Goal: Task Accomplishment & Management: Manage account settings

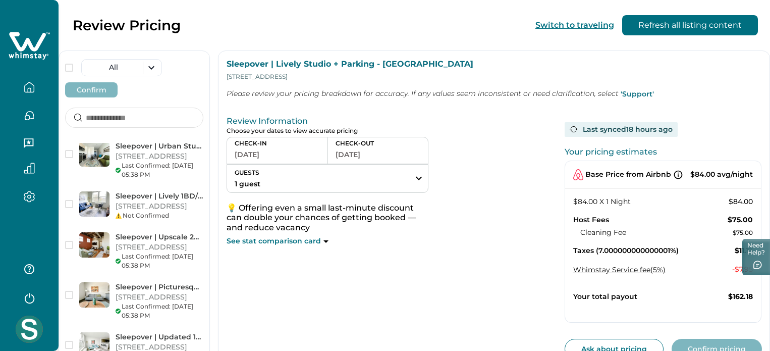
scroll to position [1715, 0]
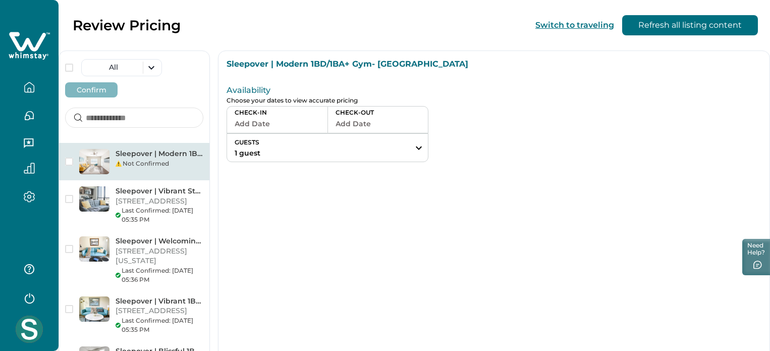
click at [178, 149] on p "Sleepover | Modern 1BD/1BA+ Gym- Corpus Christi" at bounding box center [160, 154] width 88 height 10
click at [142, 149] on p "Sleepover | Modern 1BD/1BA+ Gym- Corpus Christi" at bounding box center [160, 154] width 88 height 10
click at [359, 208] on div "Sleepover | Modern 1BD/1BA+ Gym- Corpus Christi Availability Choose your dates …" at bounding box center [494, 251] width 552 height 402
click at [166, 149] on p "Sleepover | Modern 1BD/1BA+ Gym- Corpus Christi" at bounding box center [160, 154] width 88 height 10
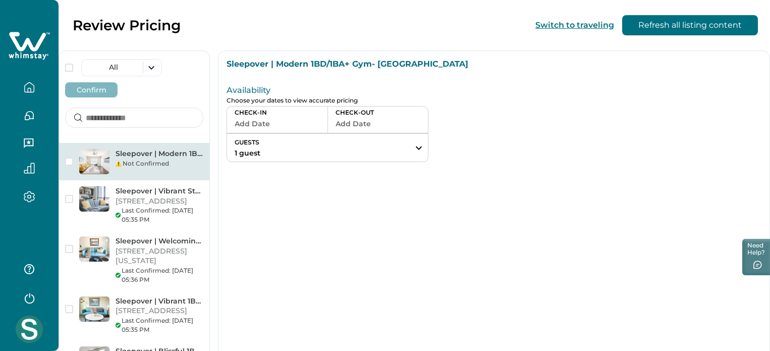
click at [174, 149] on p "Sleepover | Modern 1BD/1BA+ Gym- Corpus Christi" at bounding box center [160, 154] width 88 height 10
click at [196, 147] on div "Sleepover | Modern 1BD/1BA+ Gym- Corpus Christi Not Confirmed" at bounding box center [134, 161] width 150 height 37
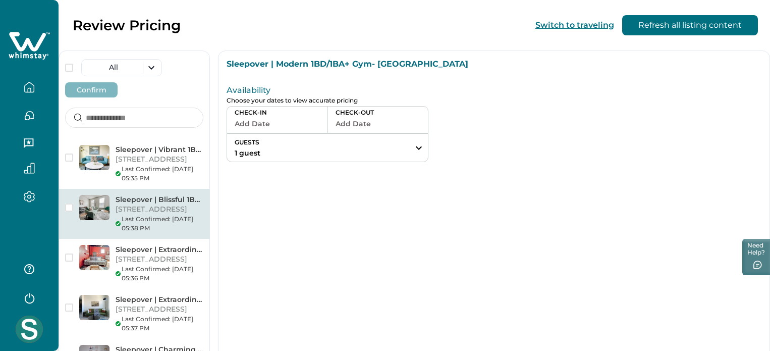
scroll to position [353, 0]
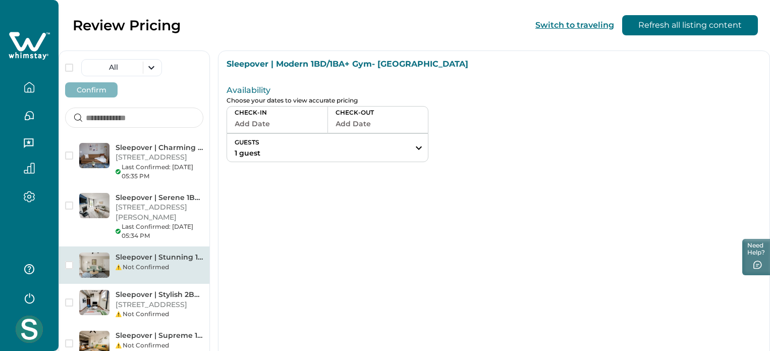
click at [185, 252] on p "Sleepover | Stunning 1BD/1BA+ Gym - [GEOGRAPHIC_DATA]" at bounding box center [160, 257] width 88 height 10
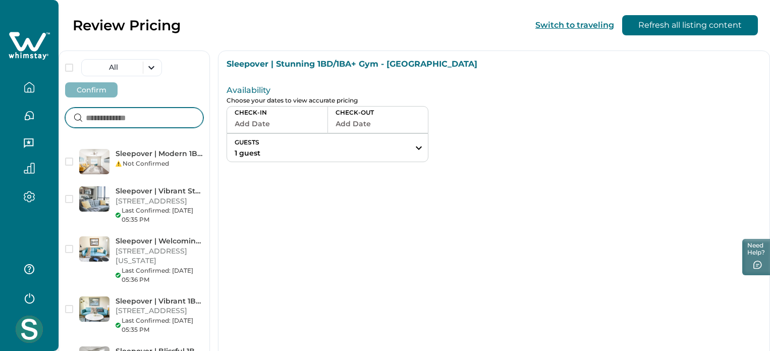
click at [124, 107] on input at bounding box center [134, 117] width 138 height 20
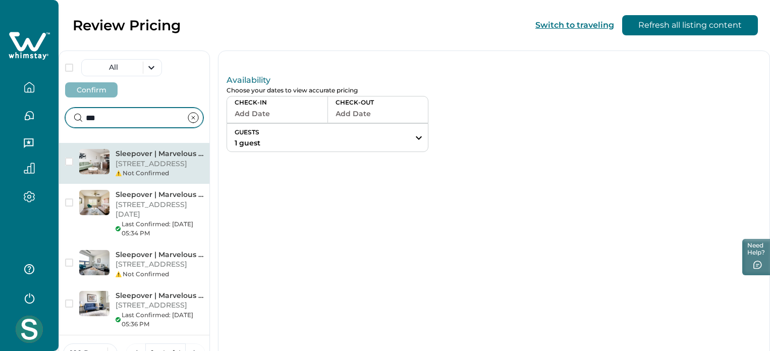
type input "***"
click at [190, 159] on p "111 E 4th St, Unit 4301, Little Rock, AR, 72202, US" at bounding box center [160, 164] width 88 height 10
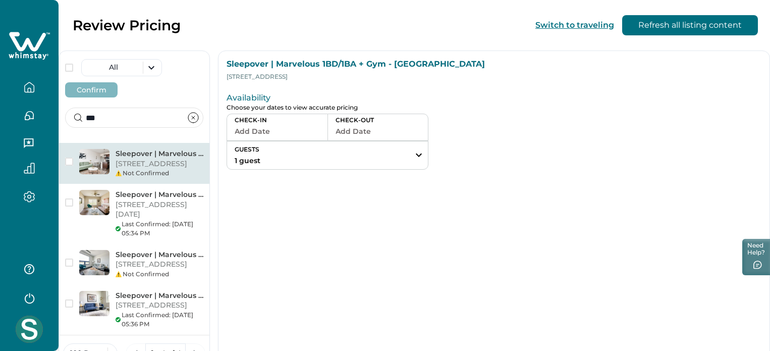
click at [189, 149] on p "Sleepover | Marvelous 1BD/1BA + Gym - Little Rock" at bounding box center [160, 154] width 88 height 10
click at [33, 38] on icon at bounding box center [29, 46] width 41 height 30
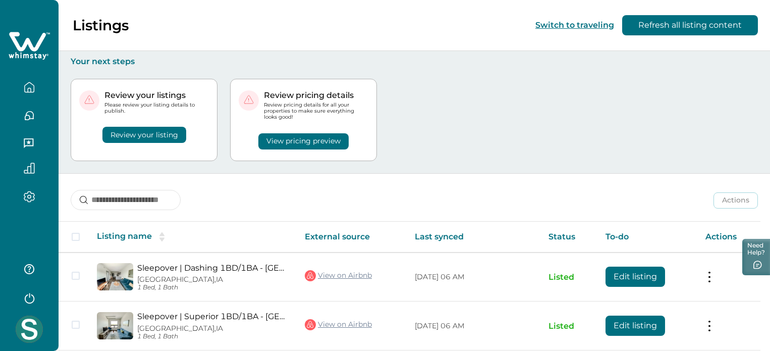
click at [130, 144] on div "Review your listings Please review your listing details to publish. Review your…" at bounding box center [144, 120] width 147 height 82
click at [135, 137] on button "Review your listing" at bounding box center [144, 135] width 84 height 16
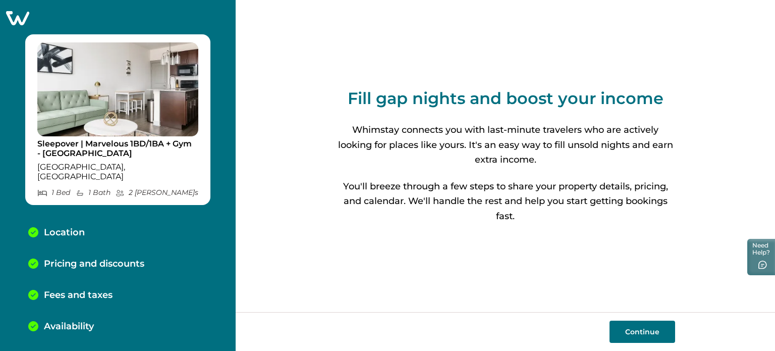
scroll to position [117, 0]
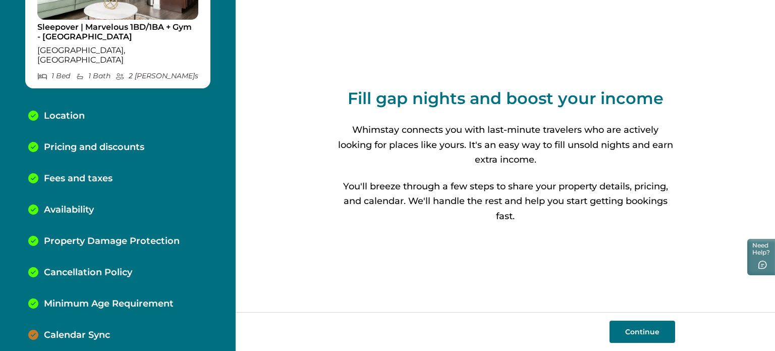
click at [645, 334] on button "Continue" at bounding box center [642, 331] width 66 height 22
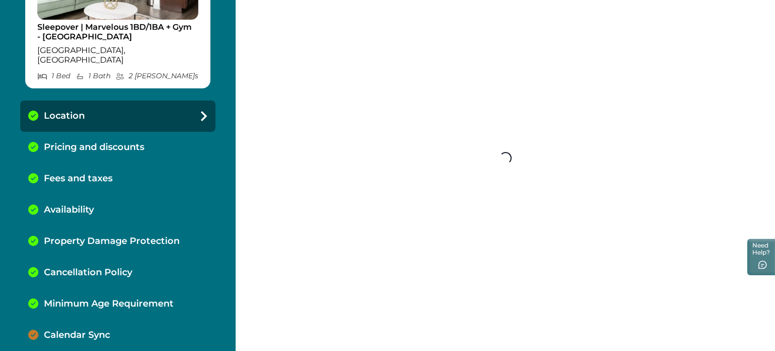
select select "**"
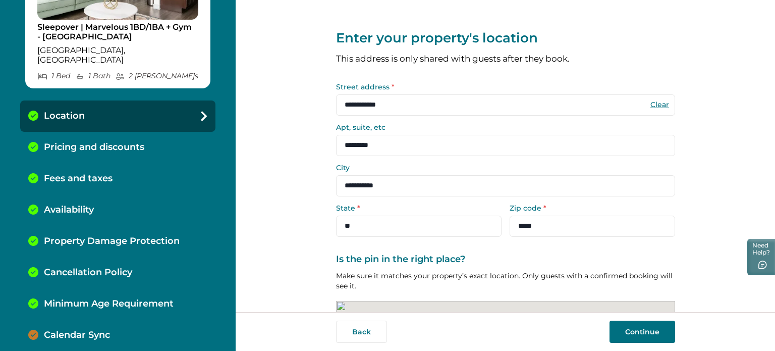
scroll to position [128, 0]
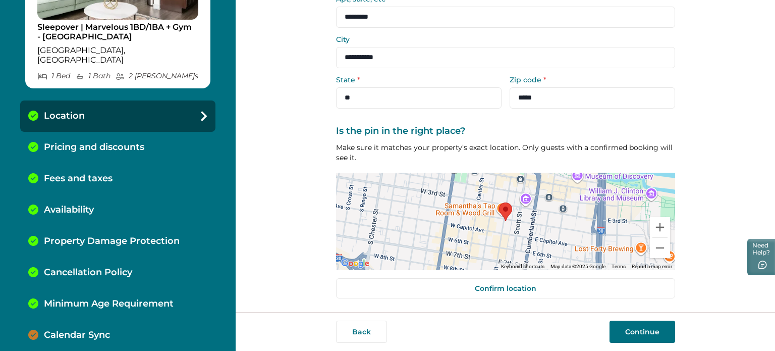
click at [640, 330] on button "Continue" at bounding box center [642, 331] width 66 height 22
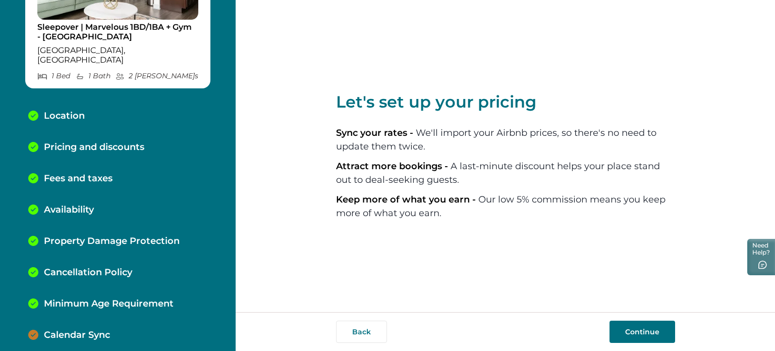
click at [651, 324] on button "Continue" at bounding box center [642, 331] width 66 height 22
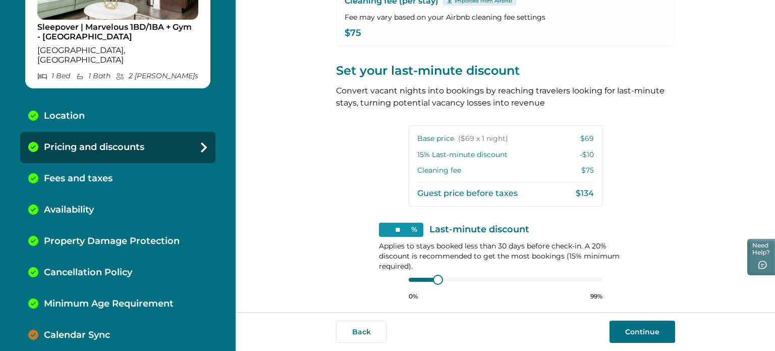
scroll to position [226, 0]
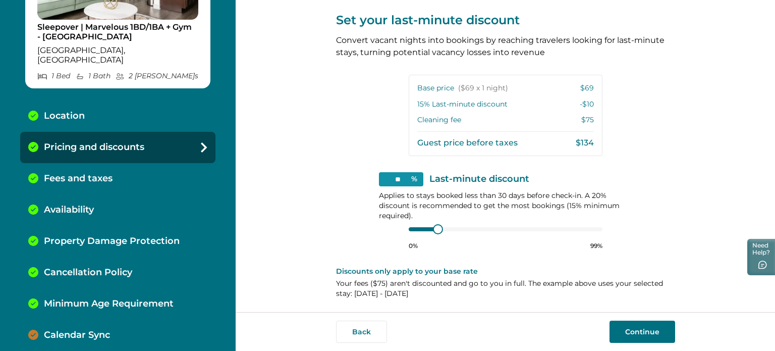
click at [648, 330] on button "Continue" at bounding box center [642, 331] width 66 height 22
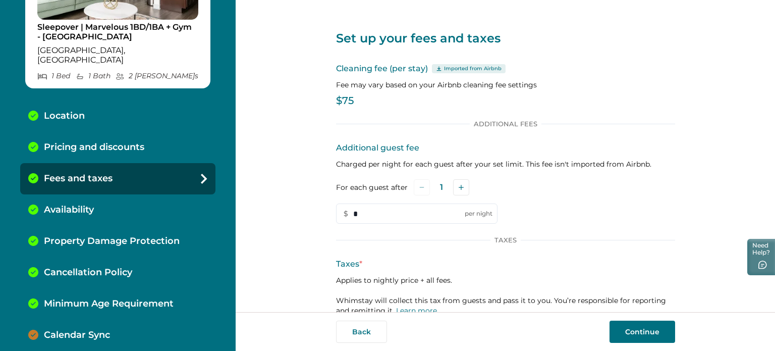
scroll to position [65, 0]
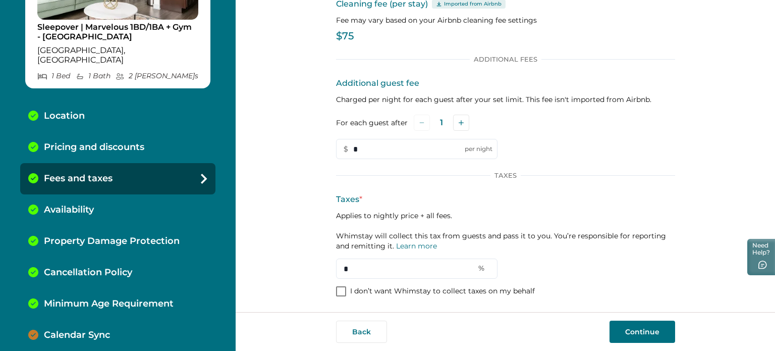
click at [635, 331] on button "Continue" at bounding box center [642, 331] width 66 height 22
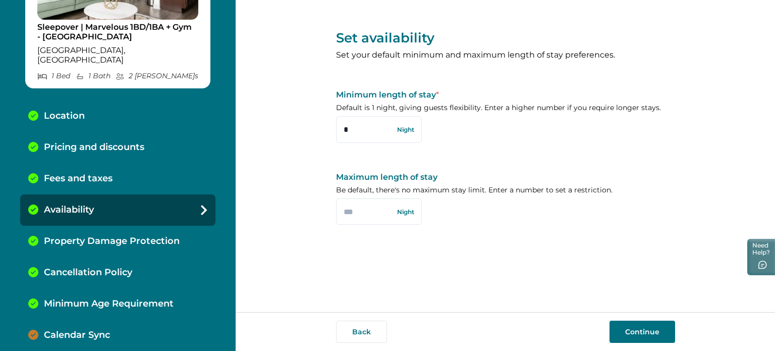
click at [639, 323] on button "Continue" at bounding box center [642, 331] width 66 height 22
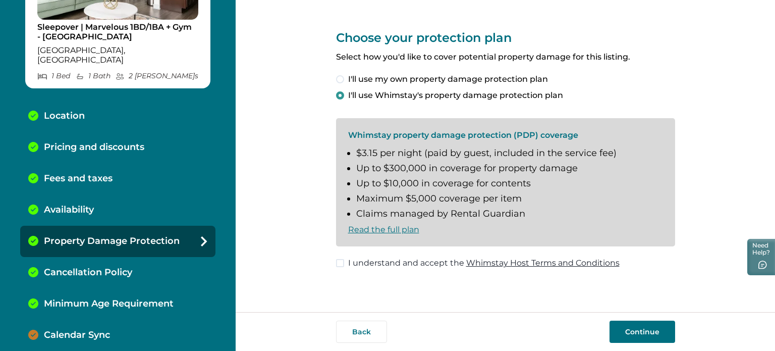
click at [339, 260] on span at bounding box center [340, 263] width 8 height 8
click at [79, 331] on div "Calendar Sync" at bounding box center [117, 334] width 195 height 31
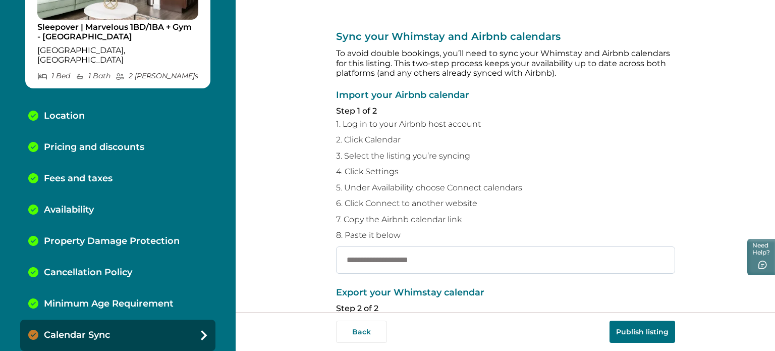
paste input "**********"
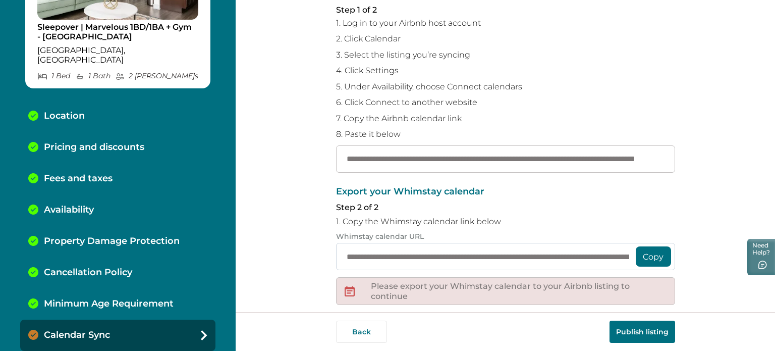
scroll to position [151, 0]
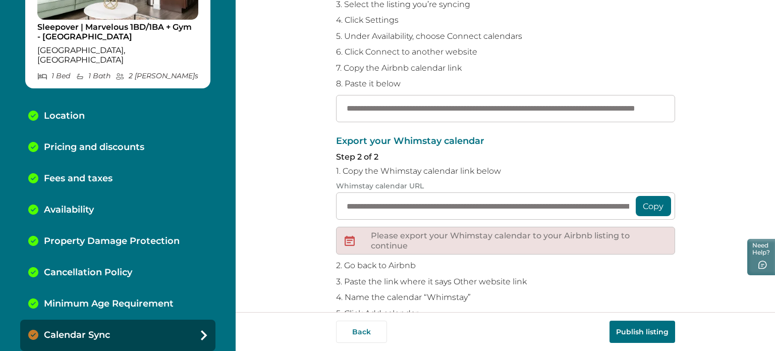
type input "**********"
click at [652, 203] on button "Copy" at bounding box center [653, 206] width 35 height 20
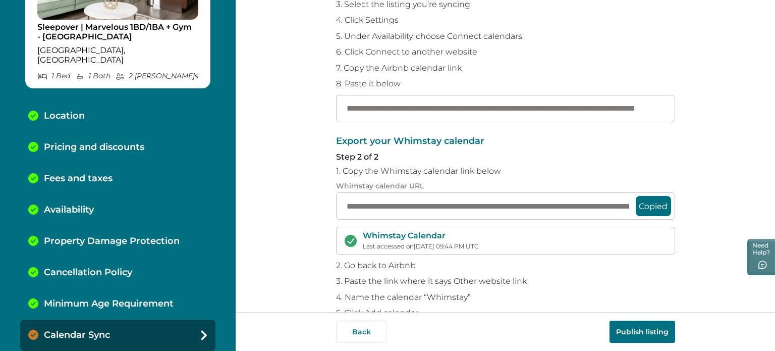
click at [649, 331] on button "Publish listing" at bounding box center [642, 331] width 66 height 22
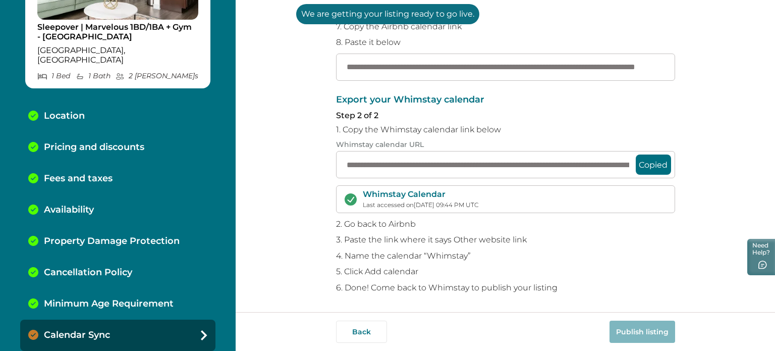
scroll to position [142, 0]
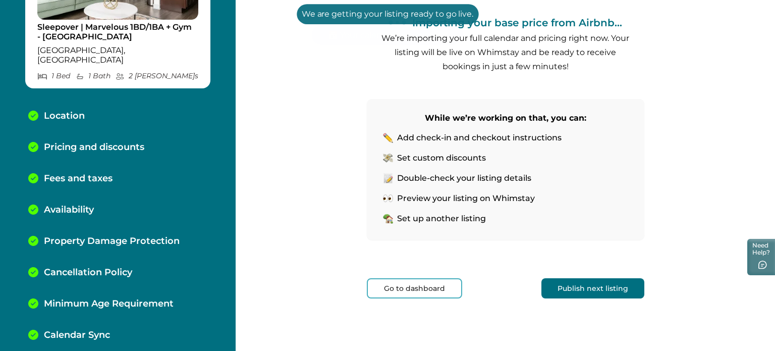
scroll to position [138, 0]
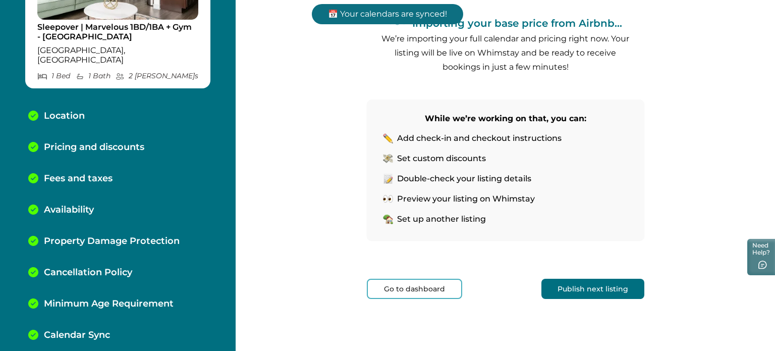
click at [589, 285] on button "Publish next listing" at bounding box center [592, 288] width 103 height 20
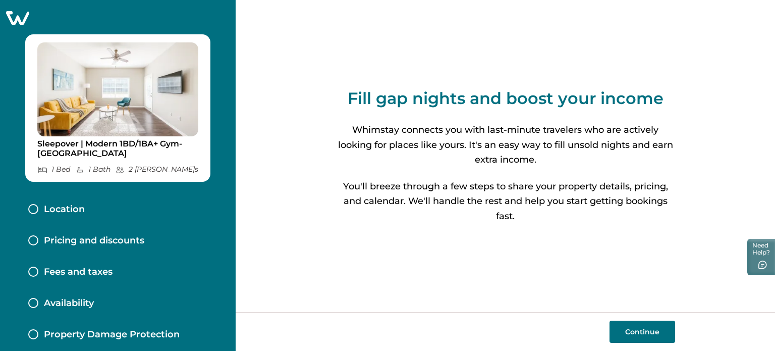
scroll to position [103, 0]
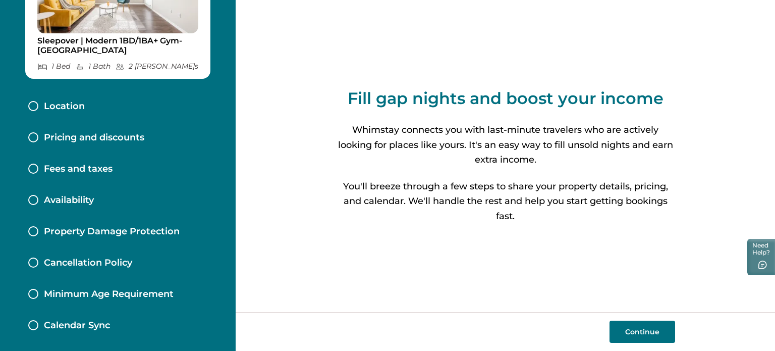
click at [631, 332] on button "Continue" at bounding box center [642, 331] width 66 height 22
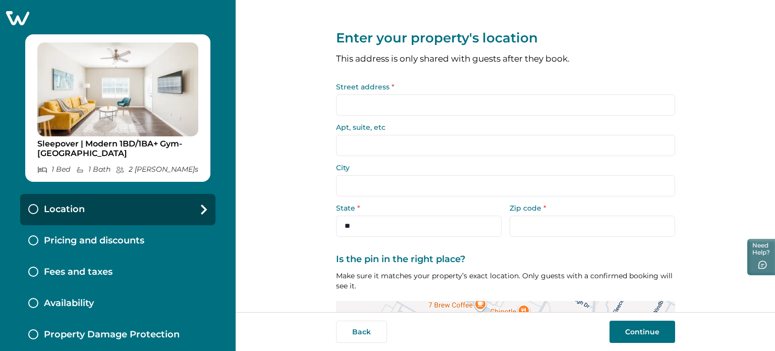
scroll to position [103, 0]
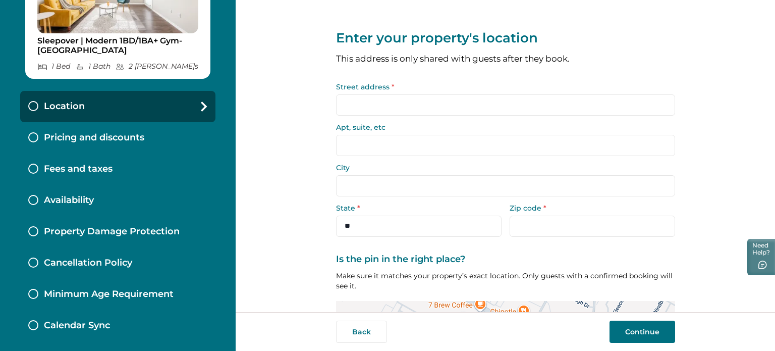
click at [78, 329] on div "Calendar Sync" at bounding box center [117, 325] width 195 height 31
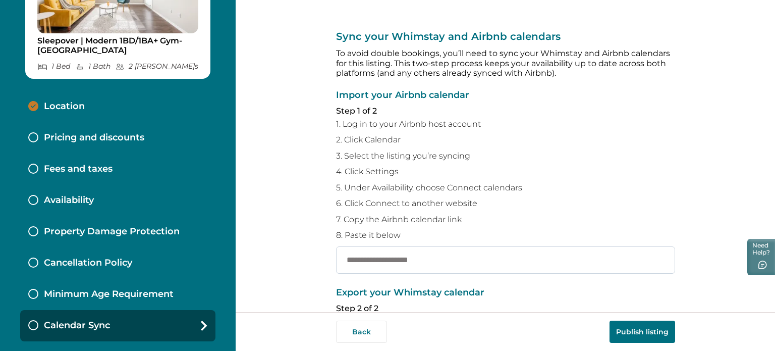
paste input "**********"
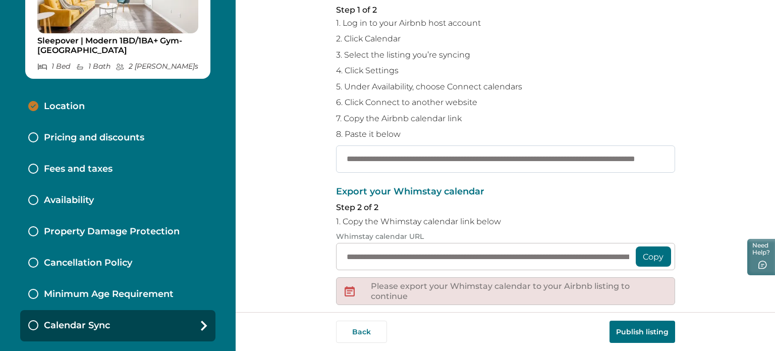
scroll to position [151, 0]
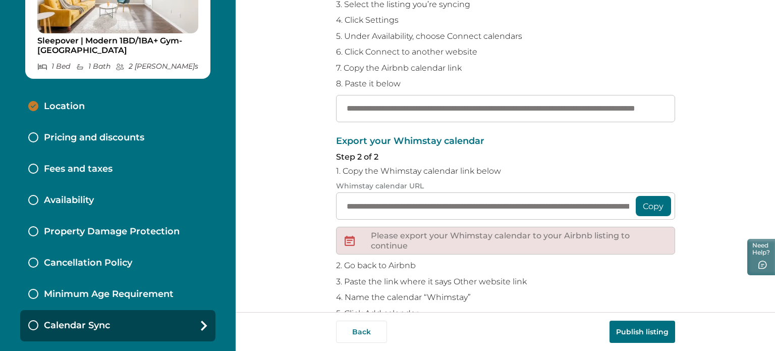
type input "**********"
click at [660, 207] on button "Copy" at bounding box center [653, 206] width 35 height 20
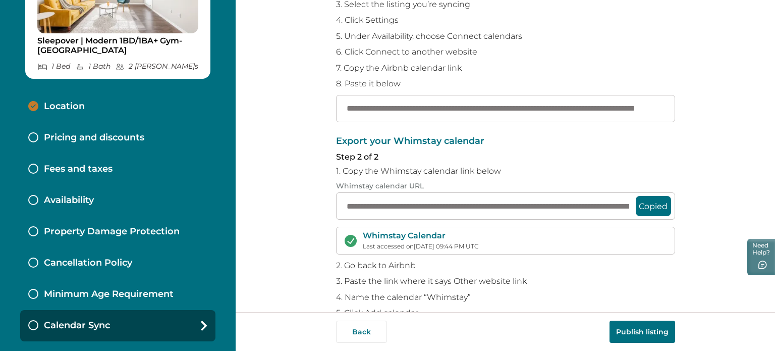
scroll to position [193, 0]
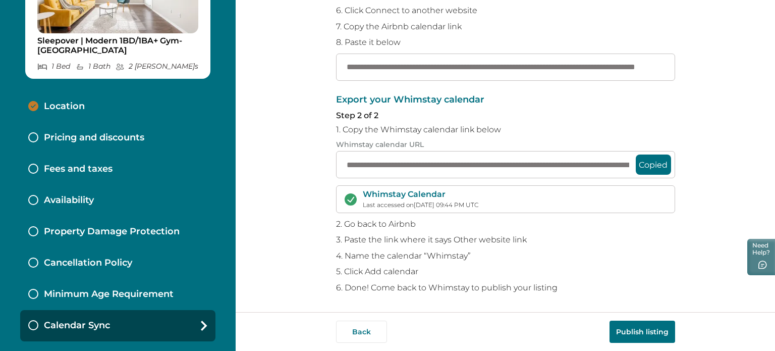
click at [95, 138] on p "Pricing and discounts" at bounding box center [94, 137] width 100 height 11
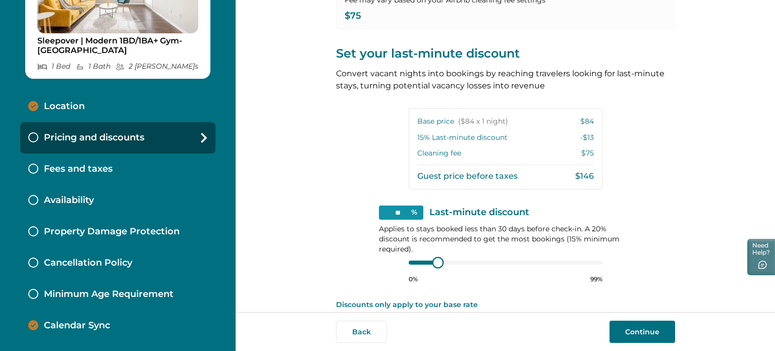
click at [387, 259] on div "** % Last-minute discount Applies to stays booked less than 30 days before chec…" at bounding box center [505, 244] width 253 height 78
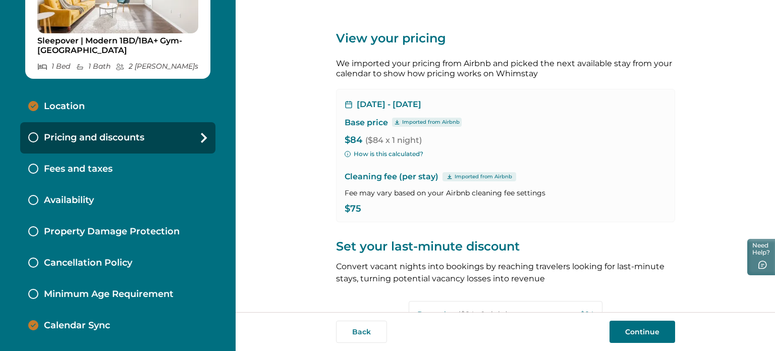
scroll to position [226, 0]
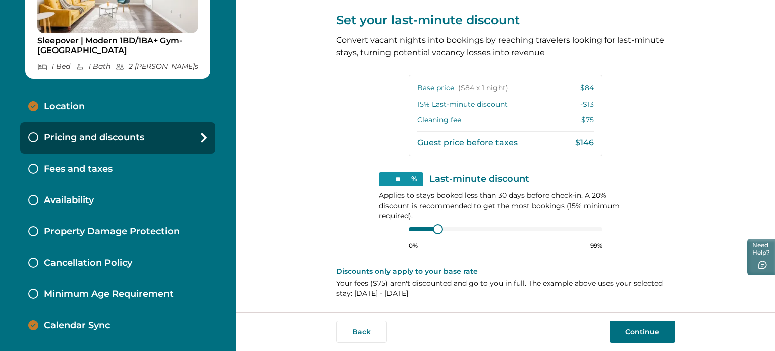
click at [646, 331] on button "Continue" at bounding box center [642, 331] width 66 height 22
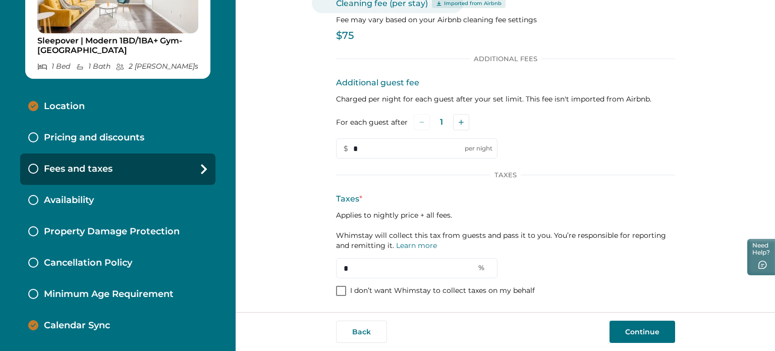
scroll to position [65, 0]
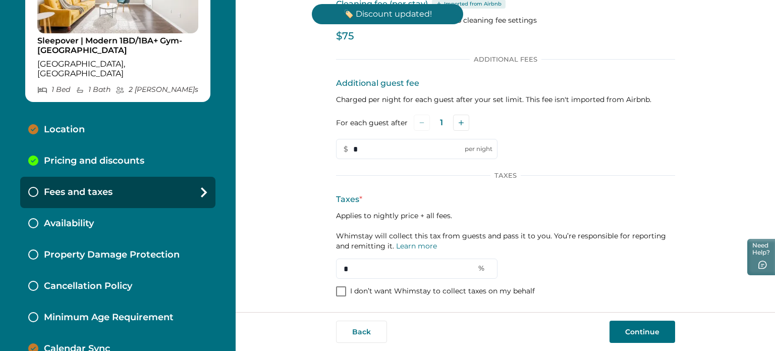
click at [85, 123] on div "Location" at bounding box center [117, 129] width 195 height 31
select select "**"
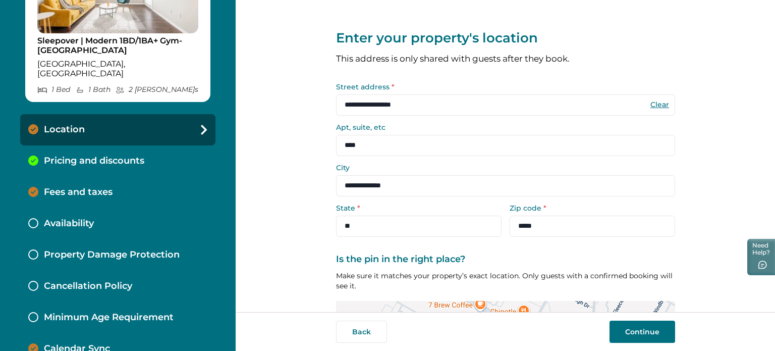
click at [360, 146] on input "****" at bounding box center [505, 145] width 339 height 21
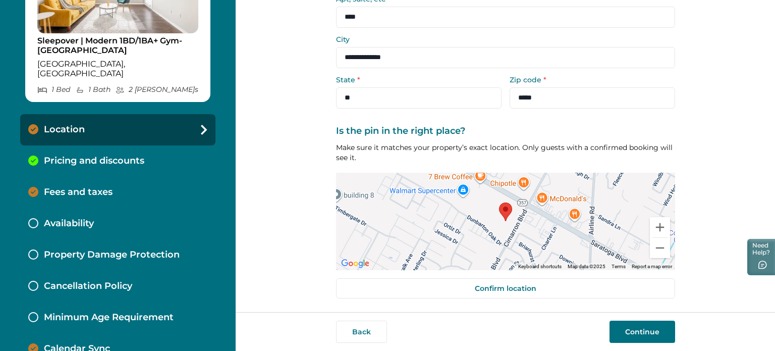
click at [646, 335] on button "Continue" at bounding box center [642, 331] width 66 height 22
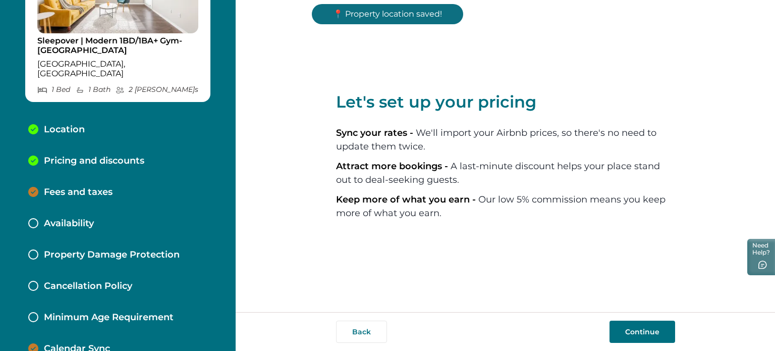
click at [106, 187] on p "Fees and taxes" at bounding box center [78, 192] width 69 height 11
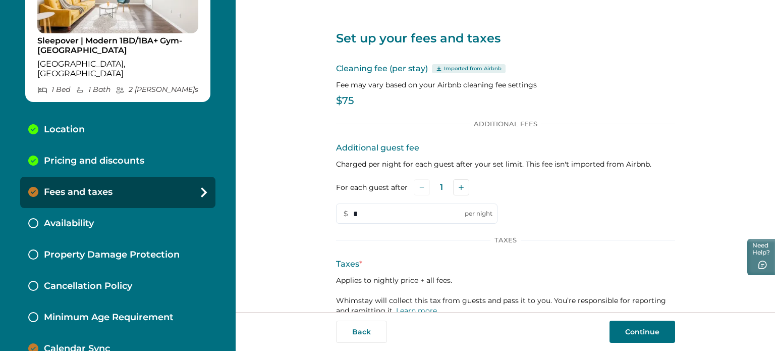
scroll to position [65, 0]
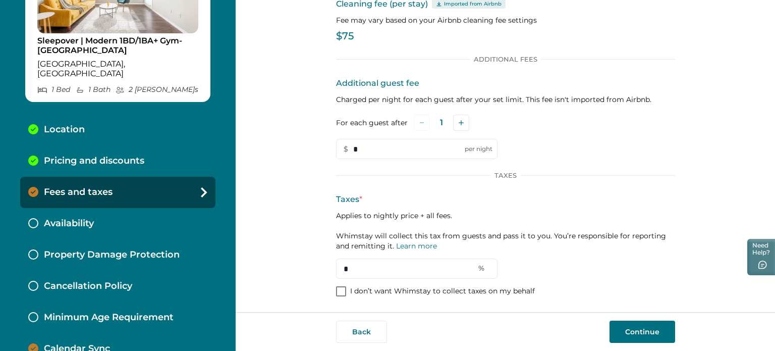
click at [92, 343] on p "Calendar Sync" at bounding box center [77, 348] width 66 height 11
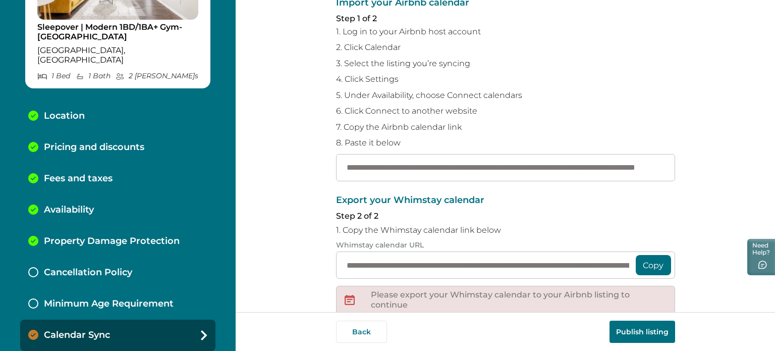
scroll to position [193, 0]
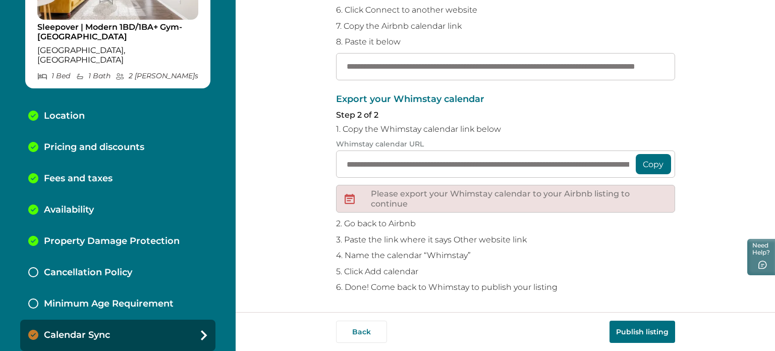
click at [654, 165] on button "Copy" at bounding box center [653, 164] width 35 height 20
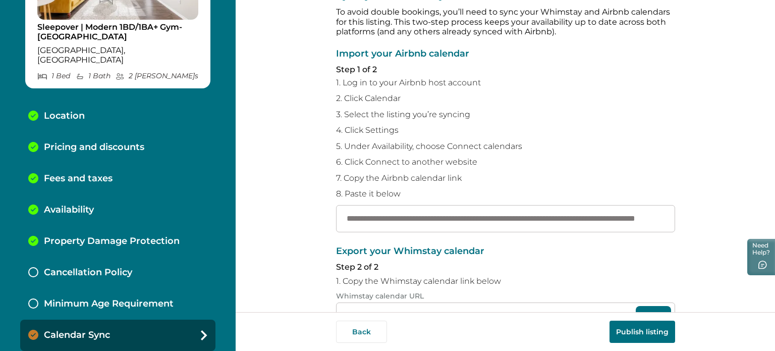
scroll to position [193, 0]
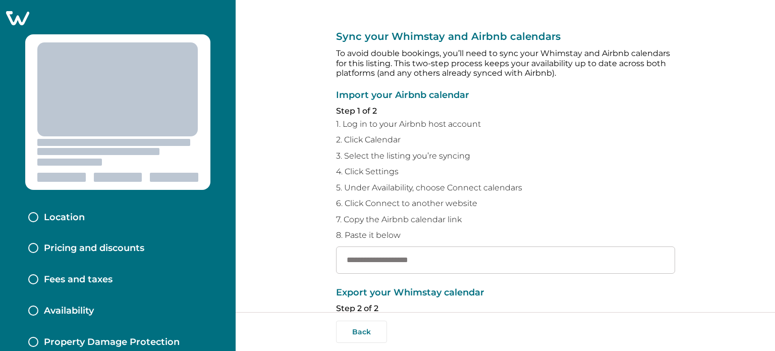
scroll to position [101, 0]
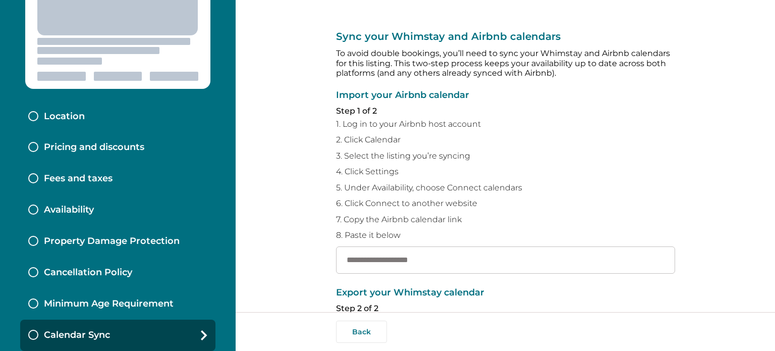
type input "**********"
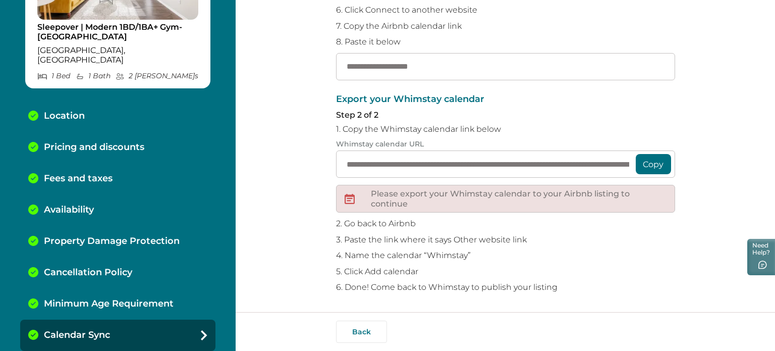
scroll to position [0, 0]
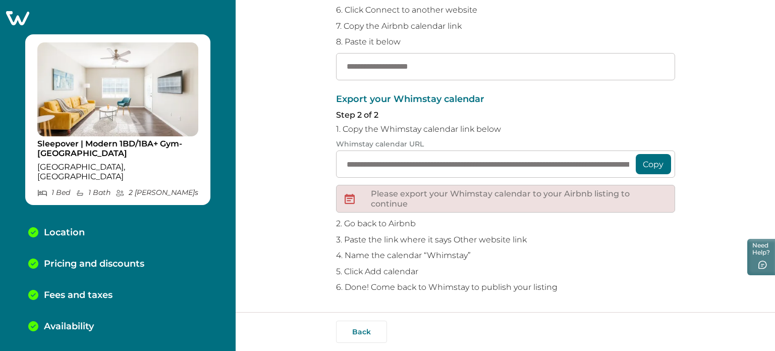
click at [18, 15] on icon at bounding box center [17, 18] width 25 height 16
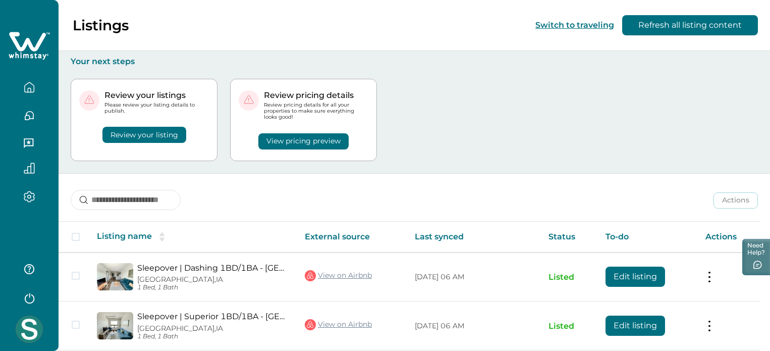
click at [147, 137] on button "Review your listing" at bounding box center [144, 135] width 84 height 16
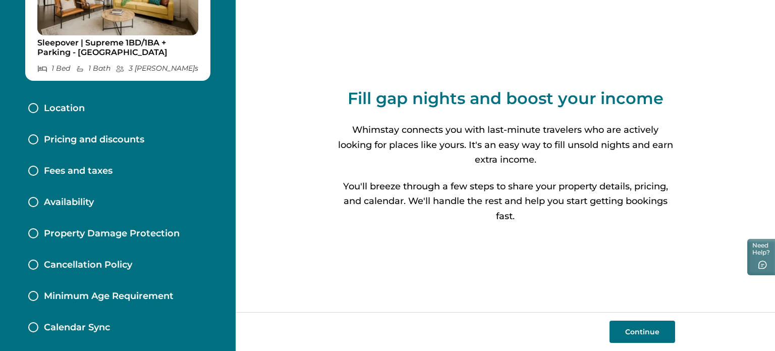
scroll to position [103, 0]
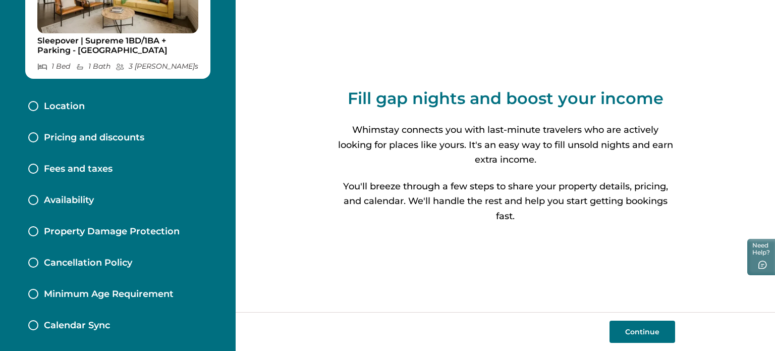
click at [75, 323] on p "Calendar Sync" at bounding box center [77, 325] width 66 height 11
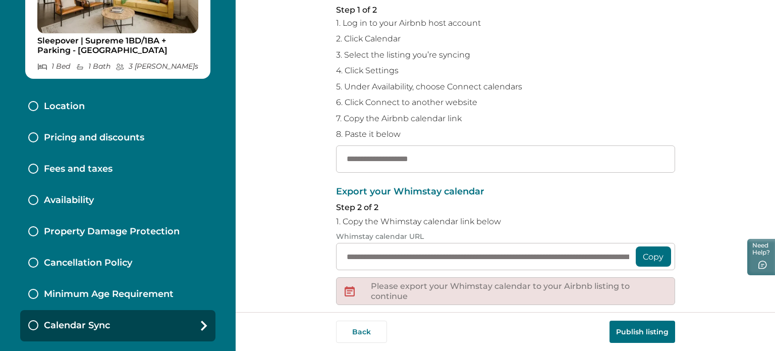
scroll to position [50, 0]
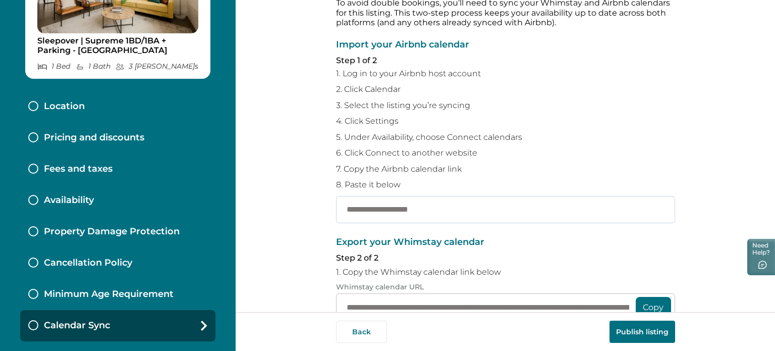
click at [359, 210] on input "text" at bounding box center [505, 209] width 339 height 27
paste input "**********"
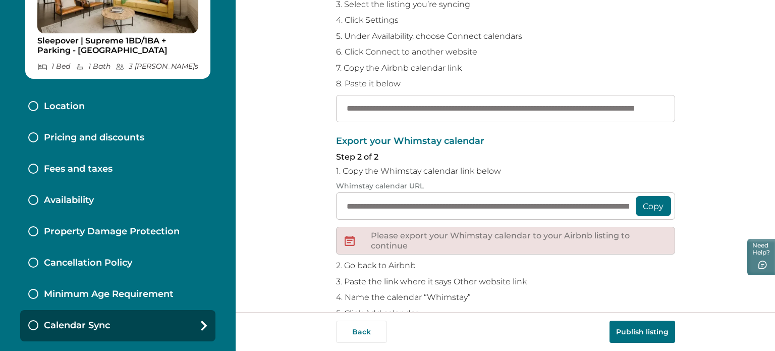
type input "**********"
click at [651, 206] on button "Copy" at bounding box center [653, 206] width 35 height 20
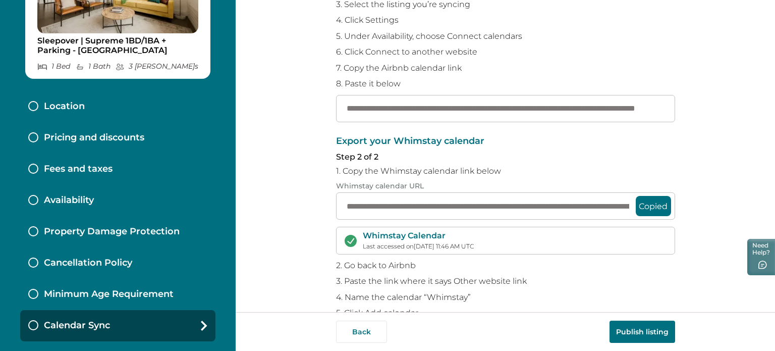
click at [84, 111] on p "Location" at bounding box center [64, 106] width 41 height 11
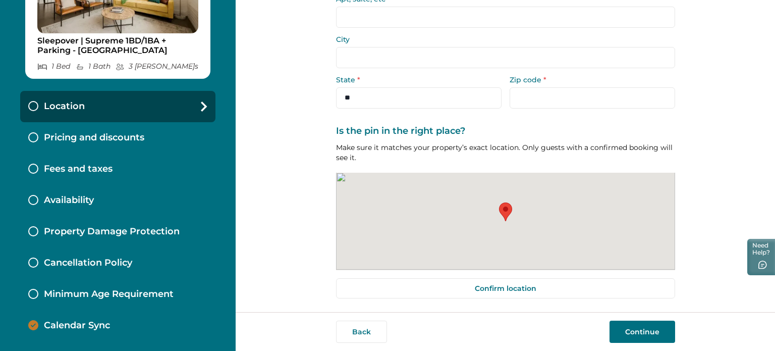
click at [93, 140] on p "Pricing and discounts" at bounding box center [94, 137] width 100 height 11
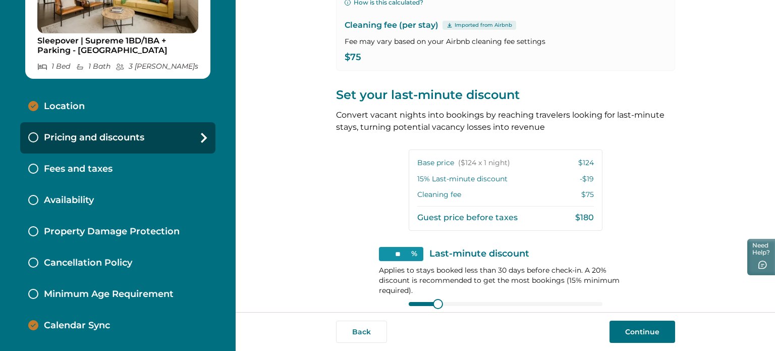
click at [81, 136] on p "Pricing and discounts" at bounding box center [94, 137] width 100 height 11
click at [69, 95] on div "Location" at bounding box center [117, 106] width 195 height 31
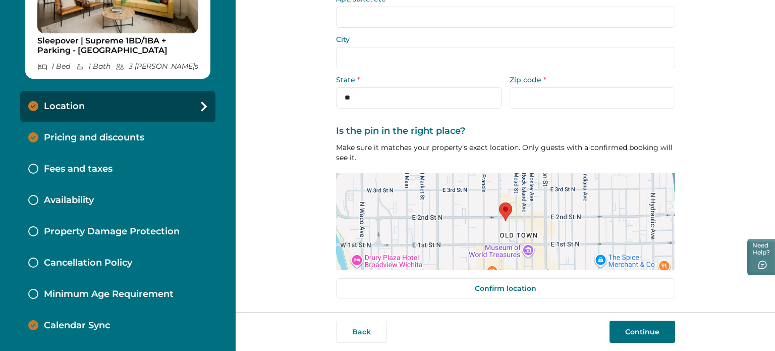
click at [77, 162] on div "Fees and taxes" at bounding box center [117, 168] width 195 height 31
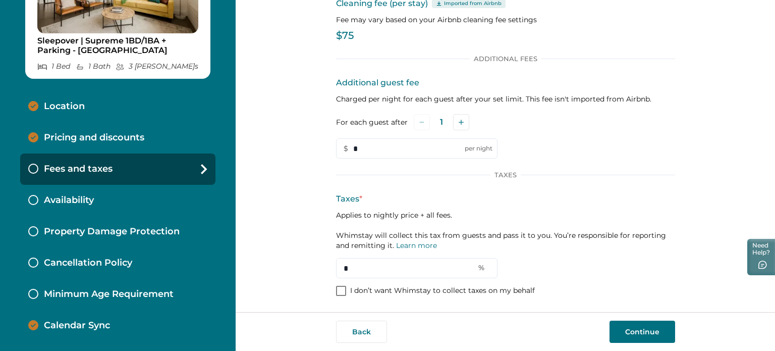
scroll to position [65, 0]
click at [81, 167] on p "Fees and taxes" at bounding box center [78, 168] width 69 height 11
click at [80, 209] on div "Availability" at bounding box center [117, 200] width 195 height 31
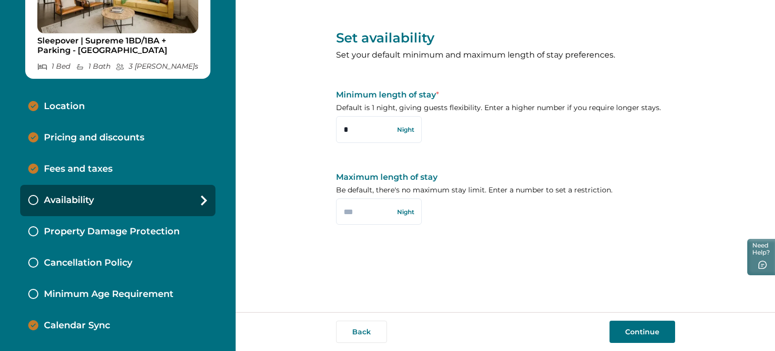
click at [72, 209] on div "Availability" at bounding box center [117, 200] width 195 height 31
click at [76, 195] on p "Availability" at bounding box center [69, 200] width 50 height 11
click at [81, 232] on p "Property Damage Protection" at bounding box center [112, 231] width 136 height 11
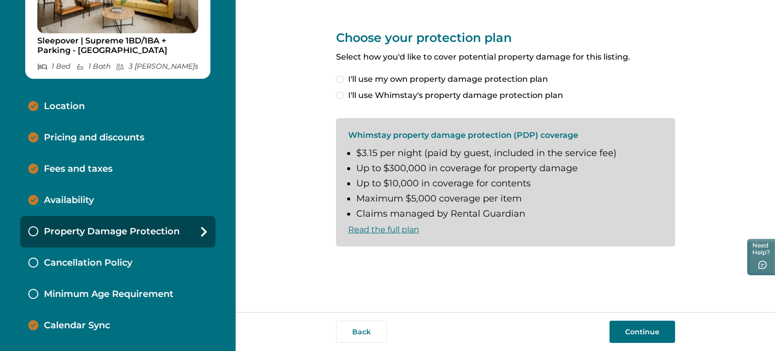
click at [93, 229] on p "Property Damage Protection" at bounding box center [112, 231] width 136 height 11
click at [90, 254] on div "Cancellation Policy" at bounding box center [117, 262] width 195 height 31
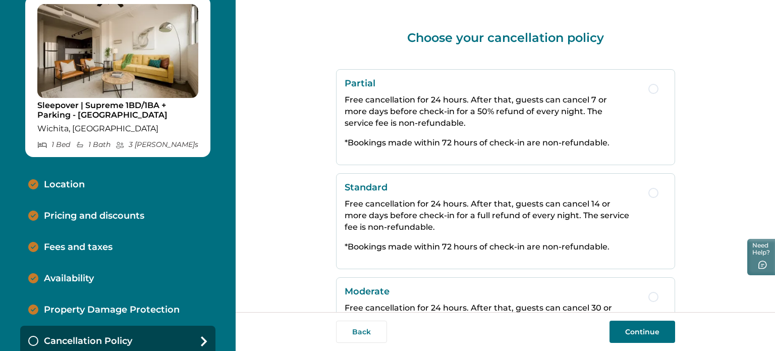
scroll to position [117, 0]
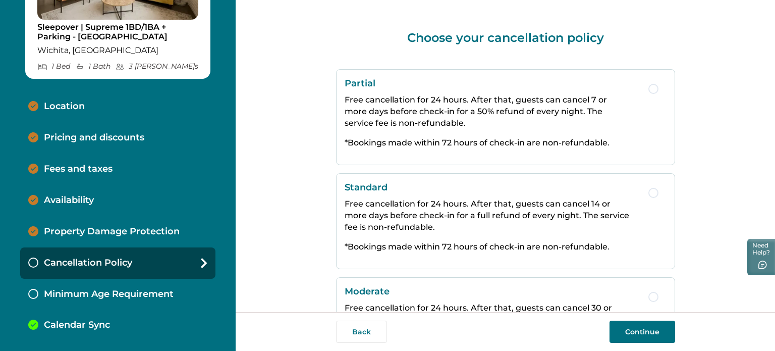
click at [88, 261] on p "Cancellation Policy" at bounding box center [88, 262] width 88 height 11
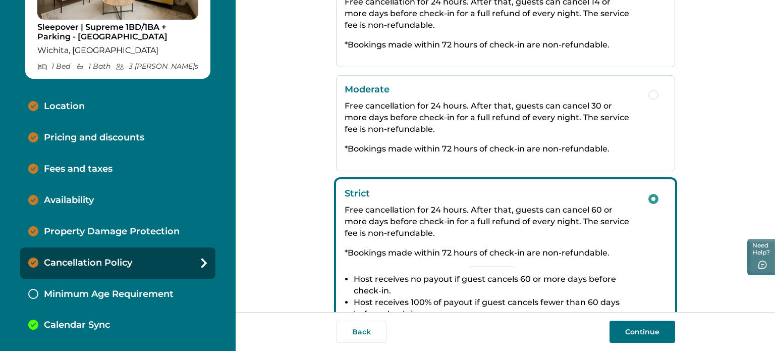
scroll to position [239, 0]
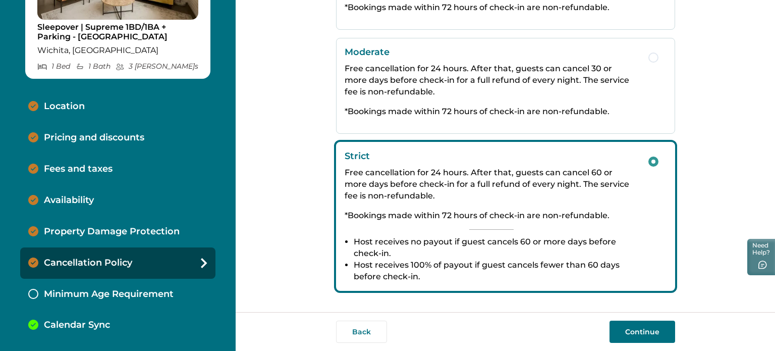
click at [635, 331] on button "Continue" at bounding box center [642, 331] width 66 height 22
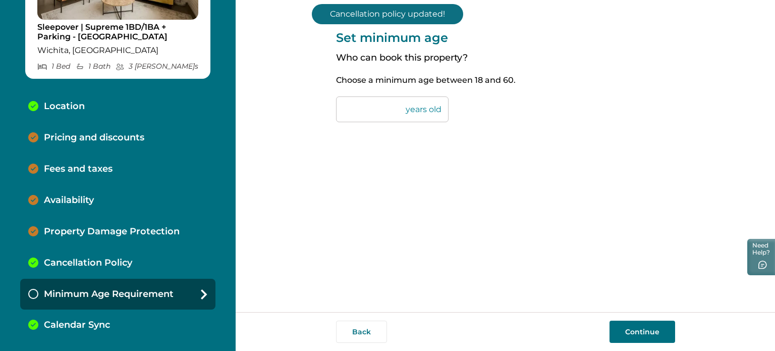
drag, startPoint x: 633, startPoint y: 330, endPoint x: 606, endPoint y: 330, distance: 26.7
click at [633, 330] on button "Continue" at bounding box center [642, 331] width 66 height 22
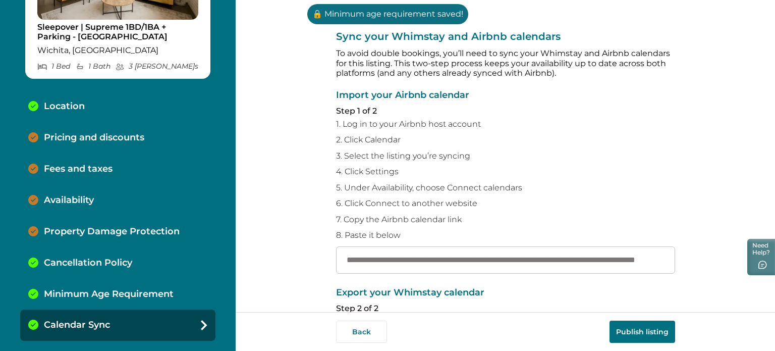
click at [80, 139] on p "Pricing and discounts" at bounding box center [94, 137] width 100 height 11
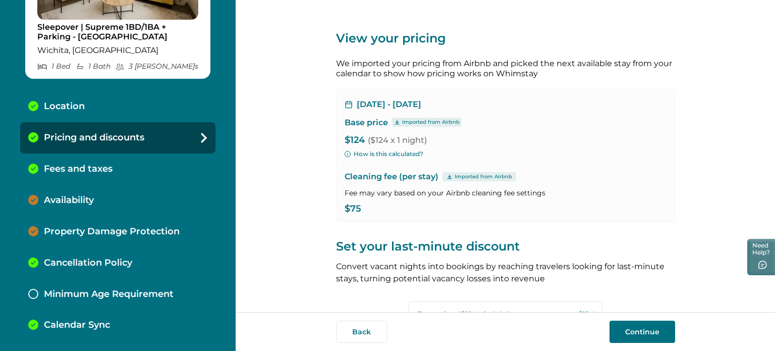
click at [71, 193] on div "Availability" at bounding box center [117, 200] width 195 height 31
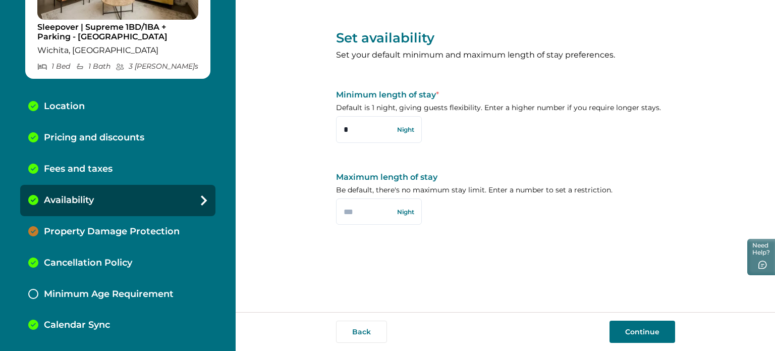
click at [84, 217] on div "Property Damage Protection" at bounding box center [117, 231] width 195 height 31
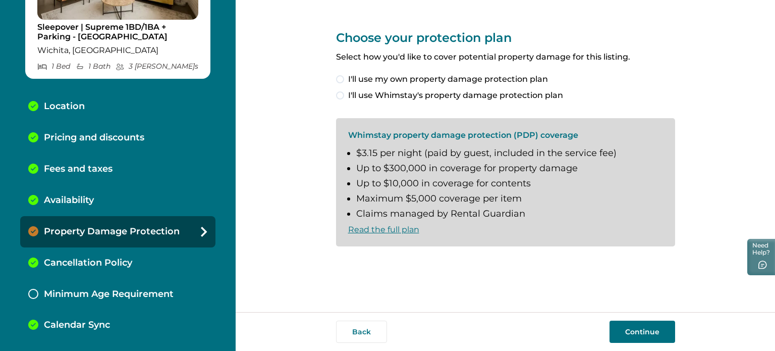
click at [104, 227] on p "Property Damage Protection" at bounding box center [112, 231] width 136 height 11
click at [108, 237] on div "Property Damage Protection" at bounding box center [117, 231] width 195 height 31
click at [349, 97] on span "I'll use Whimstay's property damage protection plan" at bounding box center [455, 95] width 215 height 12
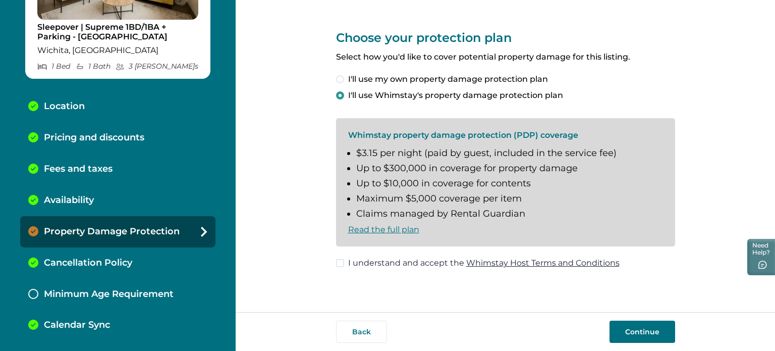
click at [635, 342] on button "Continue" at bounding box center [642, 331] width 66 height 22
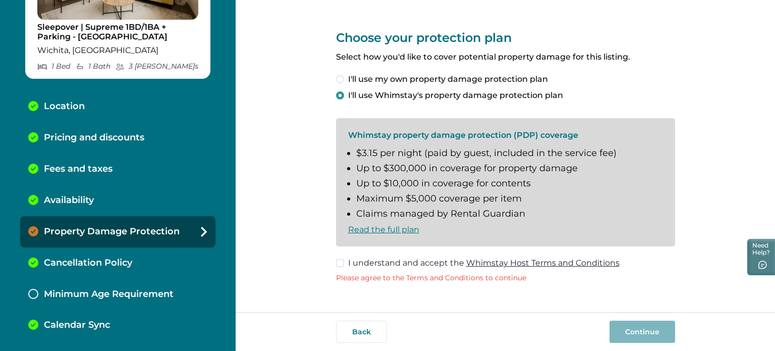
click at [336, 264] on div "Choose your protection plan Select how you'd like to cover potential property d…" at bounding box center [505, 156] width 539 height 312
click at [351, 271] on div "Choose your protection plan Select how you'd like to cover potential property d…" at bounding box center [505, 148] width 339 height 297
click at [337, 264] on span at bounding box center [340, 263] width 8 height 8
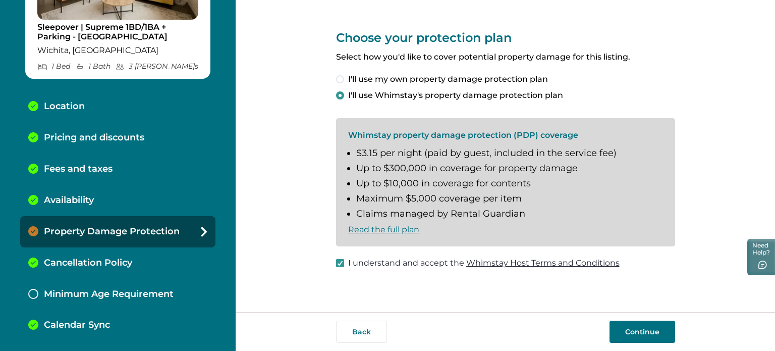
click at [635, 326] on button "Continue" at bounding box center [642, 331] width 66 height 22
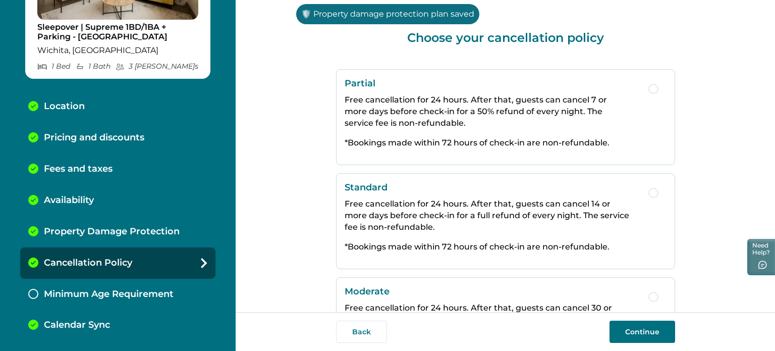
click at [92, 286] on div "Minimum Age Requirement" at bounding box center [117, 293] width 195 height 31
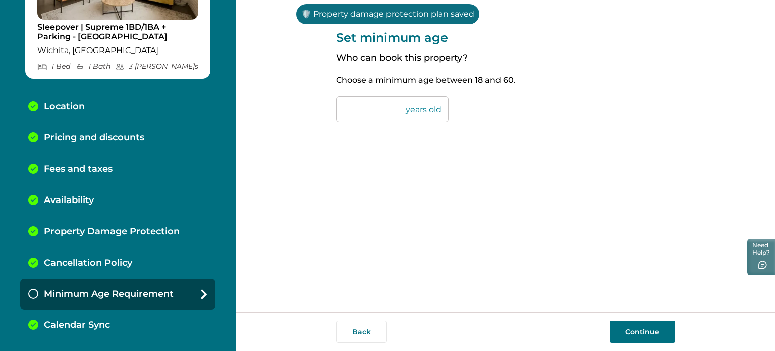
click at [640, 319] on div "Back Continue" at bounding box center [505, 331] width 539 height 39
click at [637, 320] on div "Back Continue" at bounding box center [505, 331] width 539 height 39
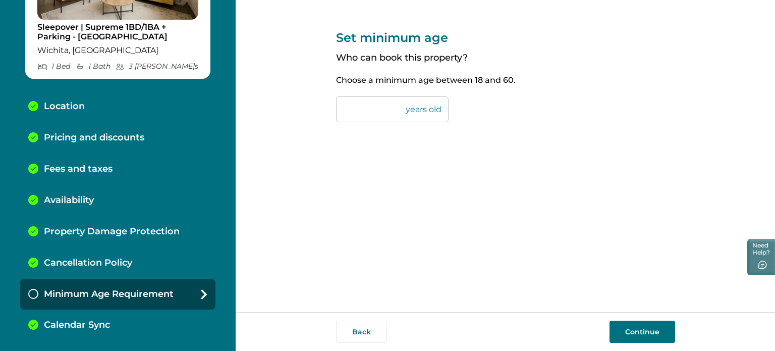
drag, startPoint x: 636, startPoint y: 323, endPoint x: 642, endPoint y: 326, distance: 6.3
click at [637, 323] on button "Continue" at bounding box center [642, 331] width 66 height 22
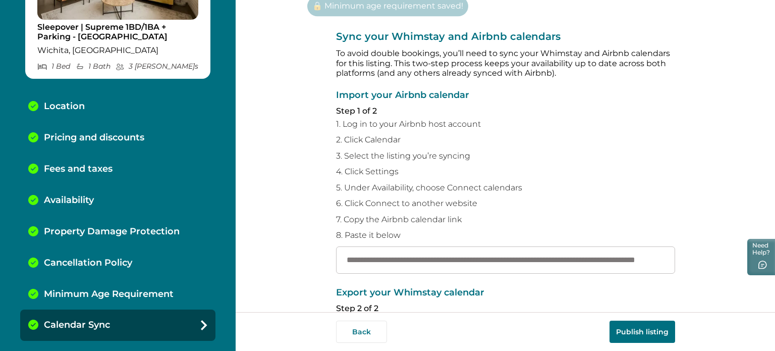
click at [639, 328] on button "Publish listing" at bounding box center [642, 331] width 66 height 22
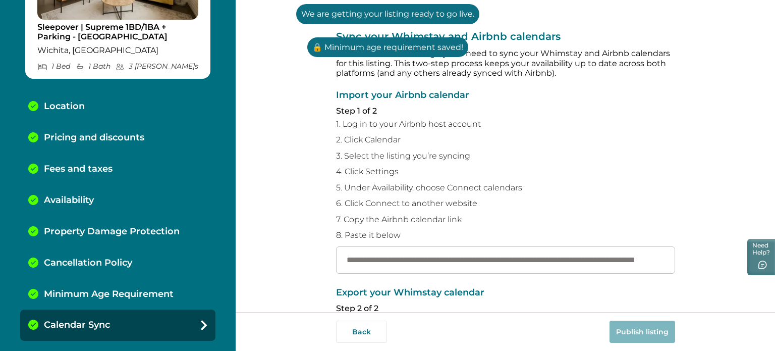
scroll to position [193, 0]
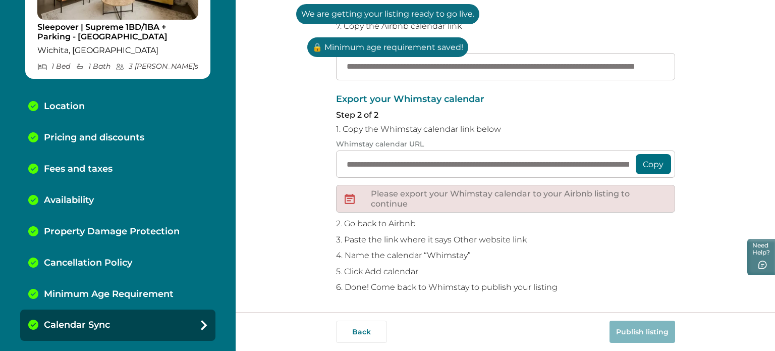
click at [636, 162] on button "Copy" at bounding box center [653, 164] width 35 height 20
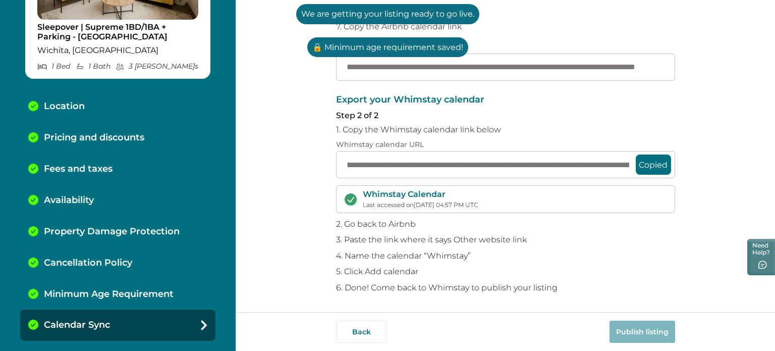
scroll to position [0, 0]
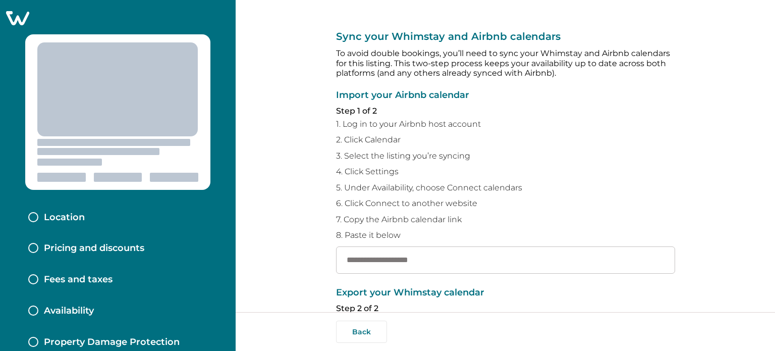
scroll to position [101, 0]
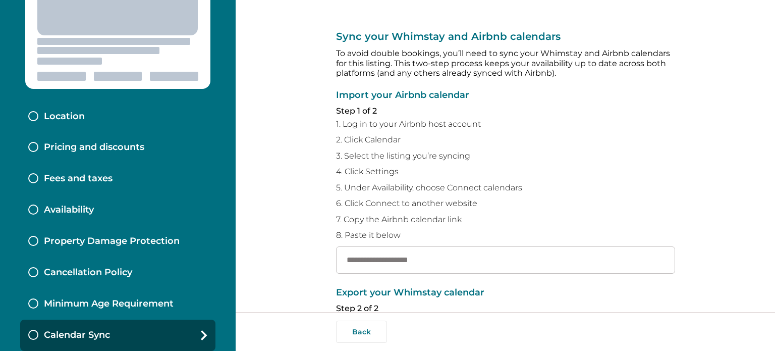
type input "**********"
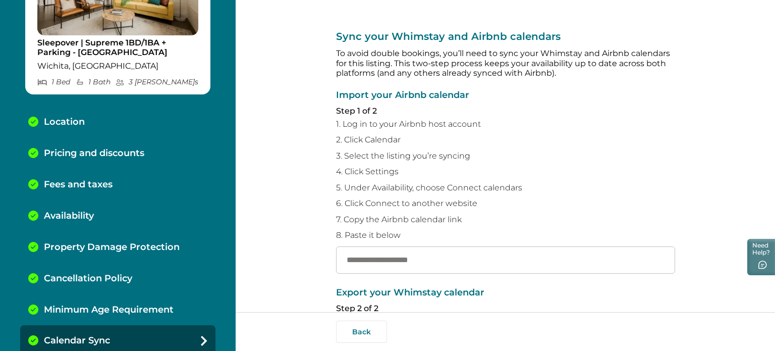
scroll to position [193, 0]
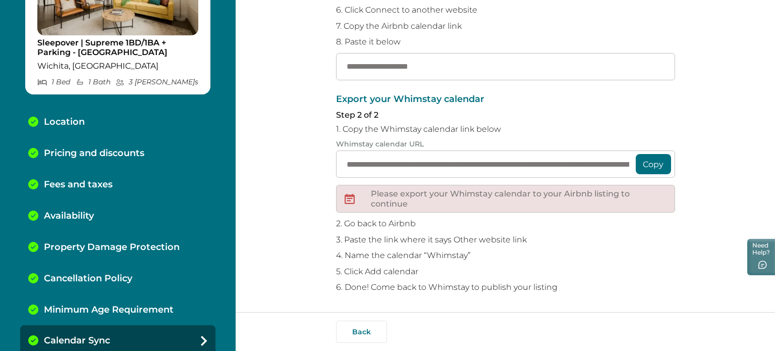
click at [643, 166] on button "Copy" at bounding box center [653, 164] width 35 height 20
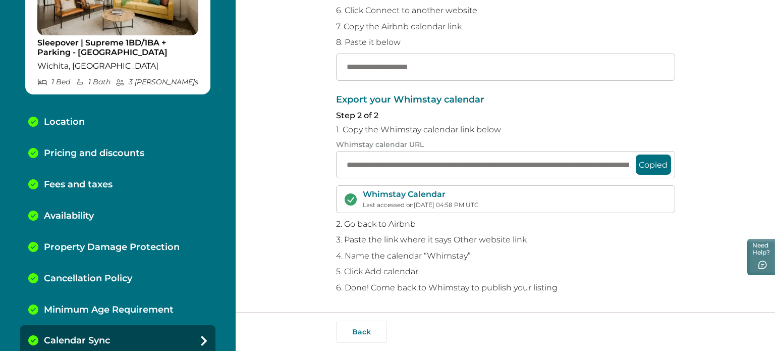
click at [377, 338] on button "Back" at bounding box center [361, 331] width 51 height 22
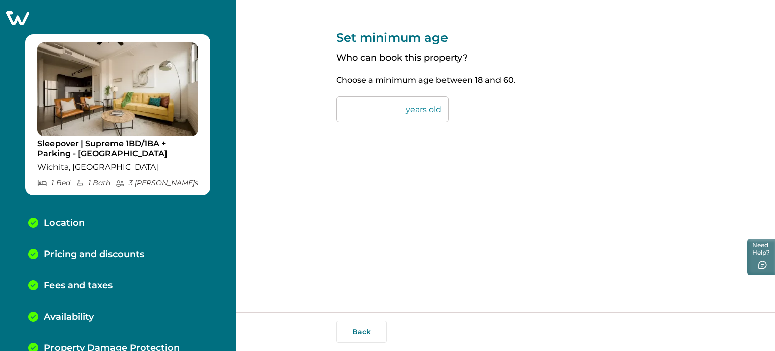
click at [11, 11] on div "Sleepover | Supreme 1BD/1BA + Parking - [GEOGRAPHIC_DATA] 1 Bed 1 Bath 3 Max Gu…" at bounding box center [118, 175] width 236 height 351
click at [23, 18] on icon at bounding box center [17, 18] width 25 height 16
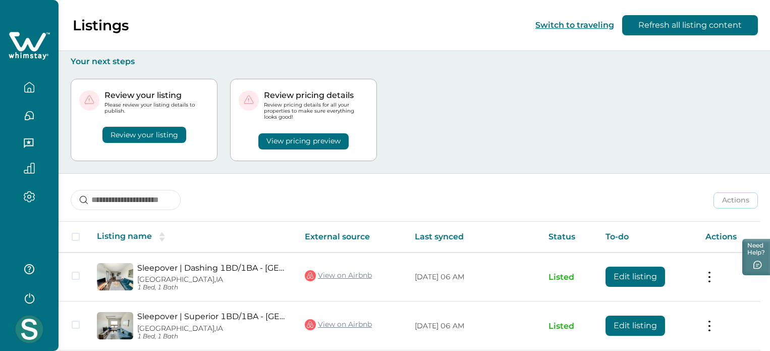
click at [133, 133] on button "Review your listing" at bounding box center [144, 135] width 84 height 16
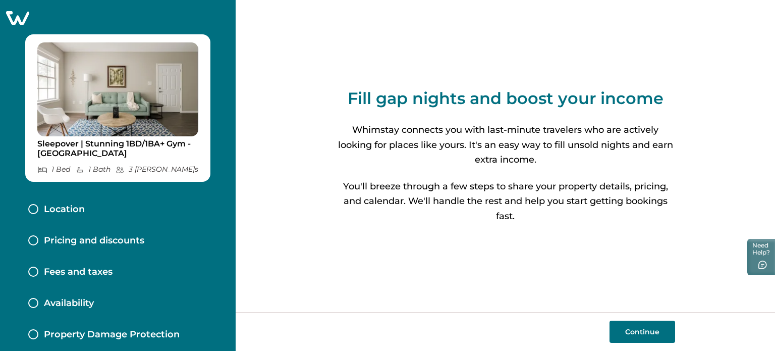
scroll to position [103, 0]
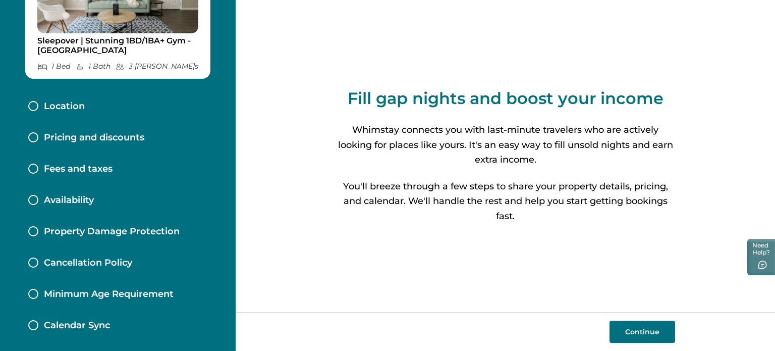
click at [98, 110] on div "Location" at bounding box center [117, 106] width 195 height 31
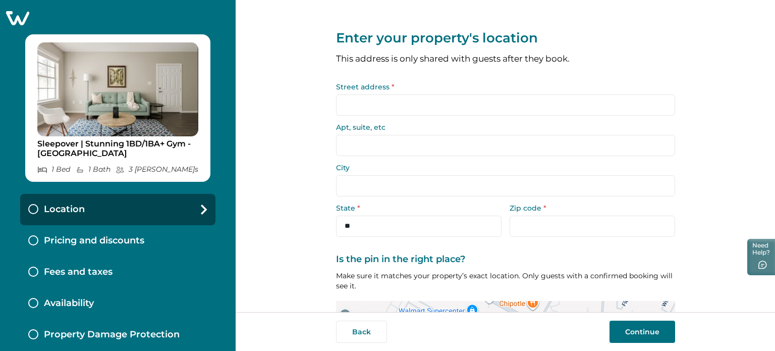
scroll to position [103, 0]
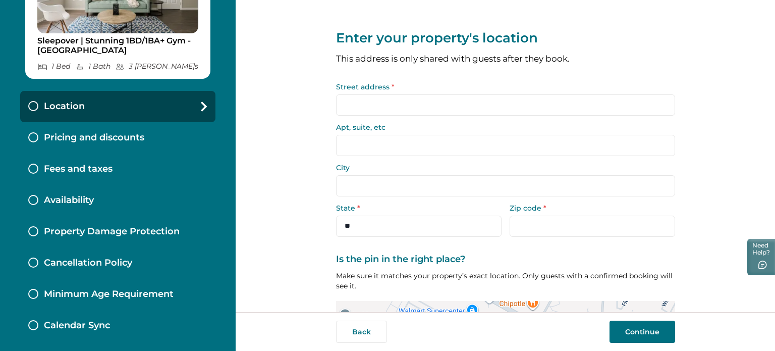
click at [112, 321] on div "Calendar Sync" at bounding box center [117, 325] width 195 height 31
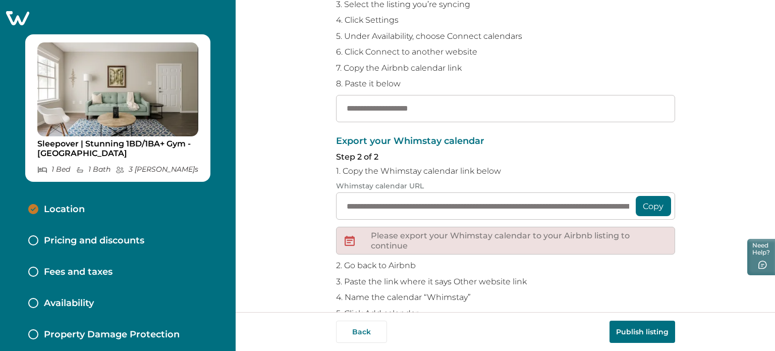
scroll to position [193, 0]
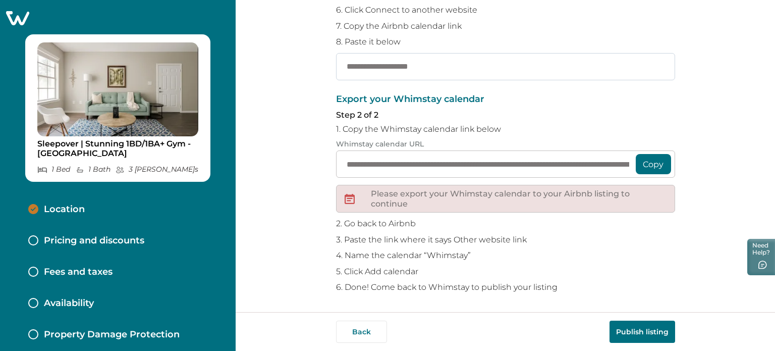
paste input "**********"
type input "**********"
click at [644, 166] on button "Copy" at bounding box center [653, 164] width 35 height 20
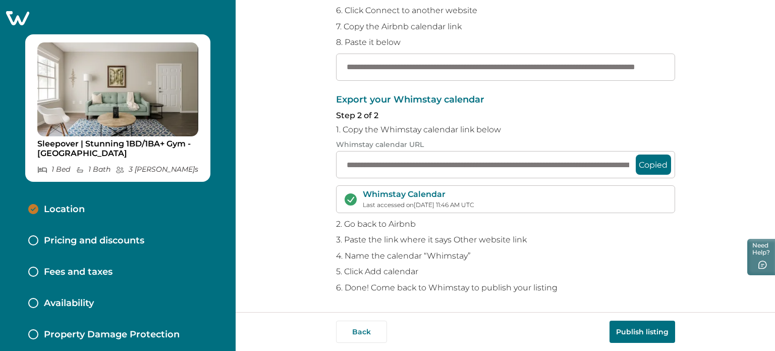
click at [83, 204] on p "Location" at bounding box center [64, 209] width 41 height 11
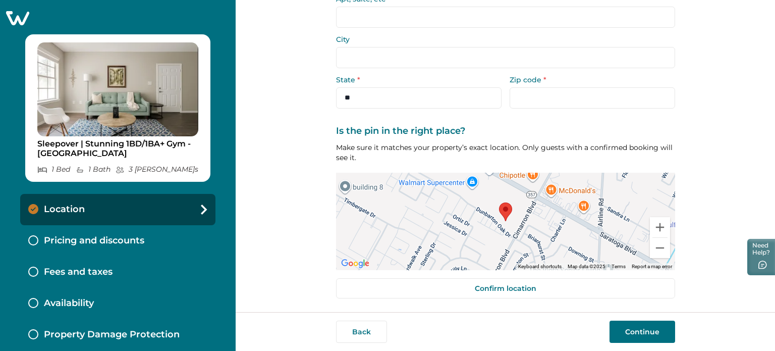
scroll to position [101, 0]
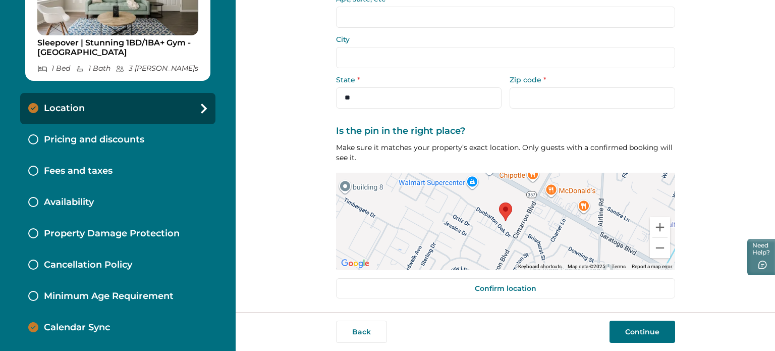
click at [76, 105] on p "Location" at bounding box center [64, 108] width 41 height 11
click at [83, 134] on p "Pricing and discounts" at bounding box center [94, 139] width 100 height 11
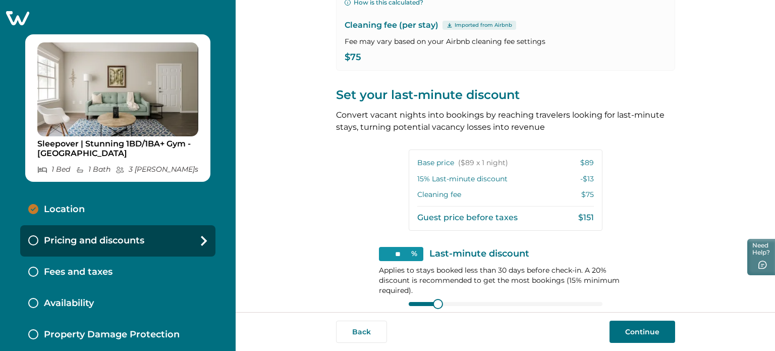
click at [151, 205] on div "Location" at bounding box center [117, 209] width 195 height 31
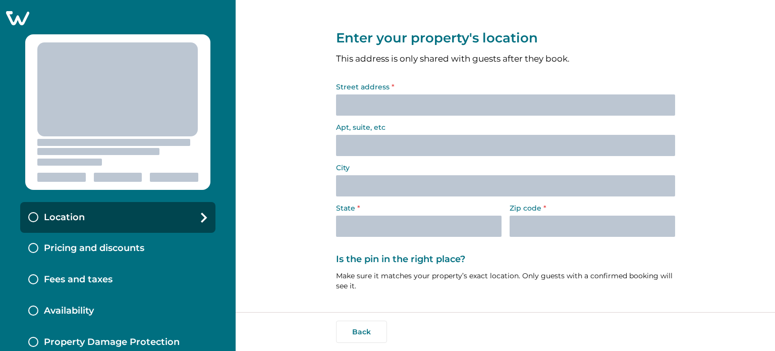
select select "**"
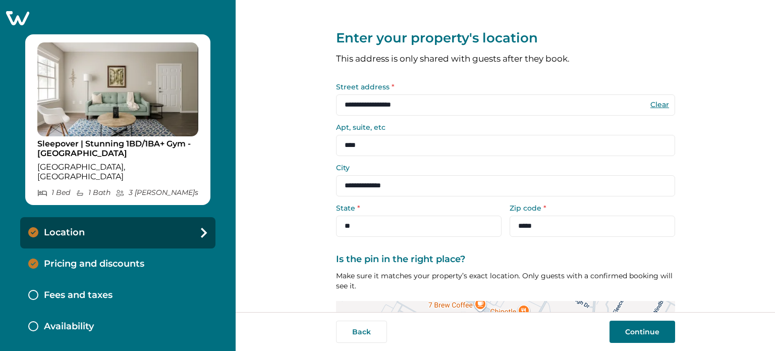
scroll to position [117, 0]
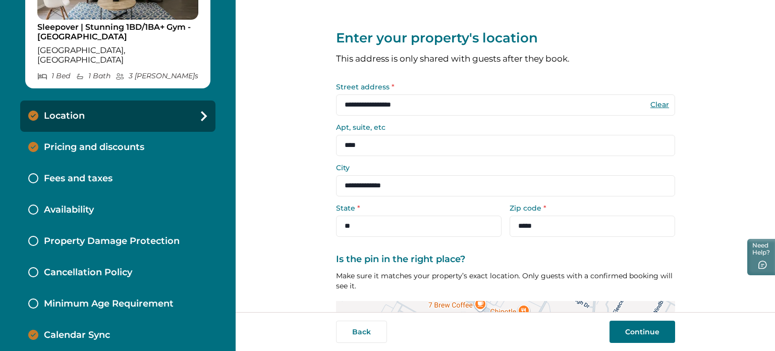
click at [95, 173] on p "Fees and taxes" at bounding box center [78, 178] width 69 height 11
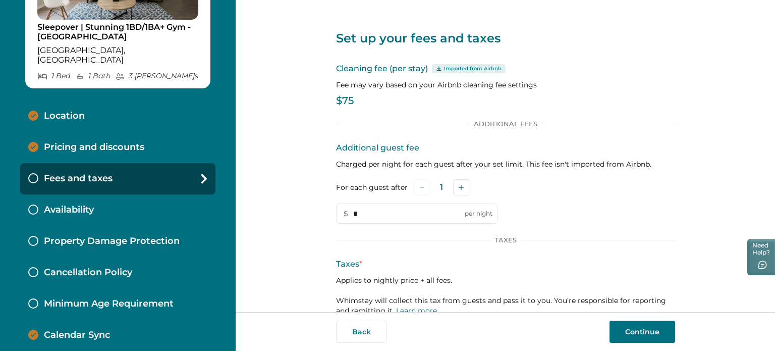
click at [103, 195] on div "Availability" at bounding box center [117, 209] width 195 height 31
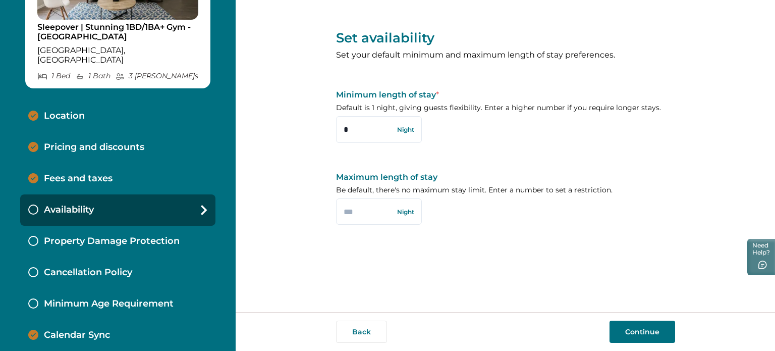
click at [101, 236] on p "Property Damage Protection" at bounding box center [112, 241] width 136 height 11
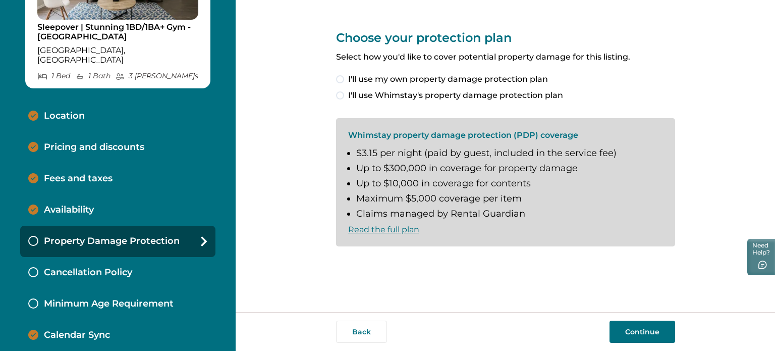
click at [101, 257] on div "Cancellation Policy" at bounding box center [117, 272] width 195 height 31
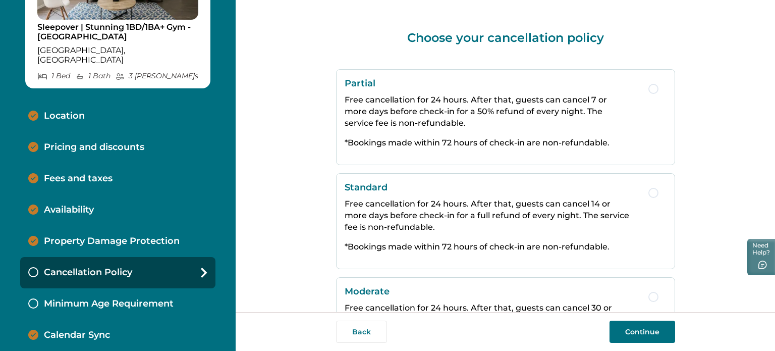
click at [110, 267] on p "Cancellation Policy" at bounding box center [88, 272] width 88 height 11
click at [106, 298] on p "Minimum Age Requirement" at bounding box center [109, 303] width 130 height 11
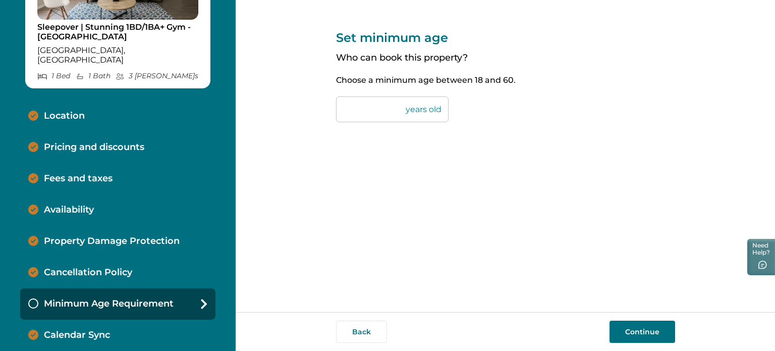
click at [91, 300] on div "Minimum Age Requirement" at bounding box center [117, 303] width 195 height 31
click at [83, 319] on div "Calendar Sync" at bounding box center [117, 334] width 195 height 31
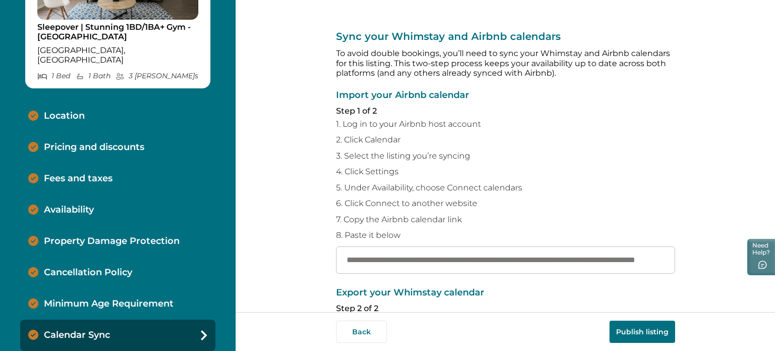
click at [78, 100] on div "Location" at bounding box center [117, 115] width 195 height 31
select select "**"
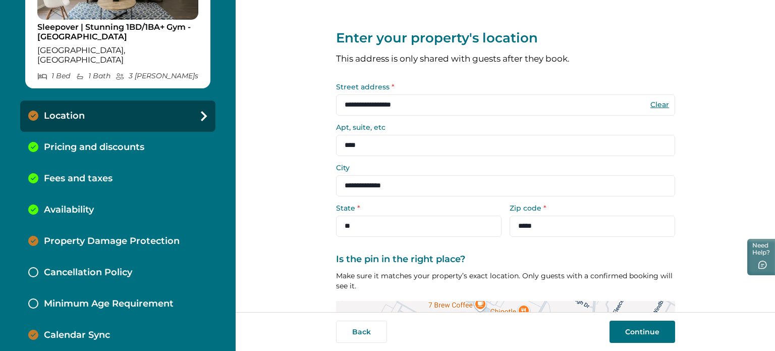
scroll to position [128, 0]
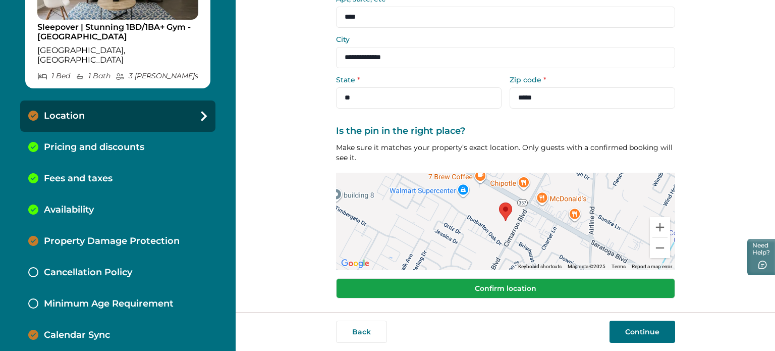
click at [519, 286] on button "Confirm location" at bounding box center [505, 288] width 339 height 20
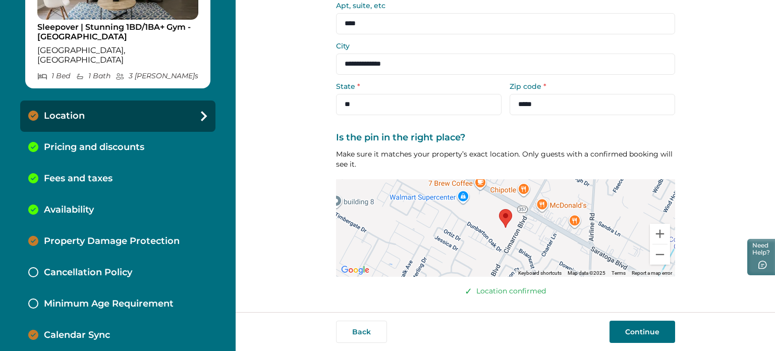
scroll to position [0, 0]
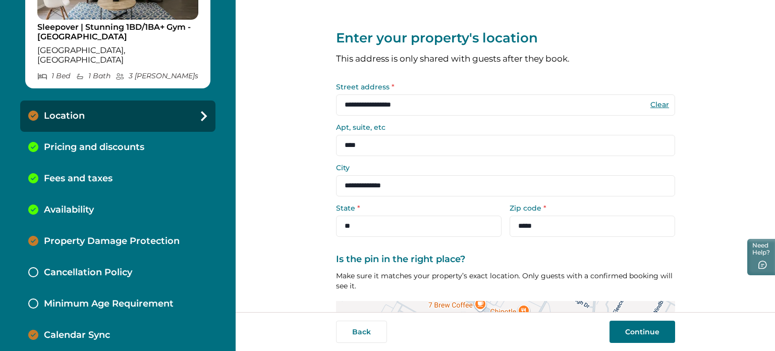
click at [633, 322] on button "Continue" at bounding box center [642, 331] width 66 height 22
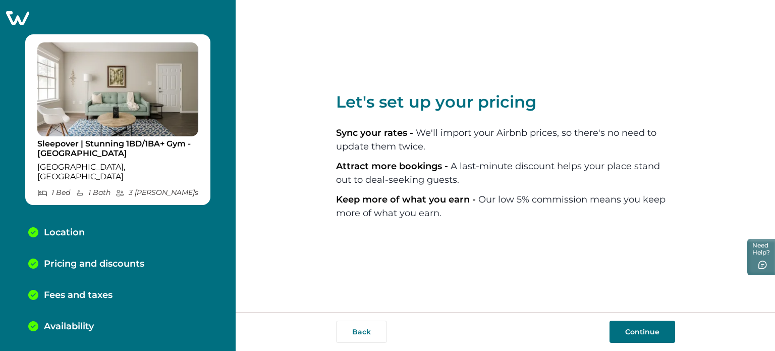
click at [18, 20] on icon at bounding box center [17, 18] width 25 height 16
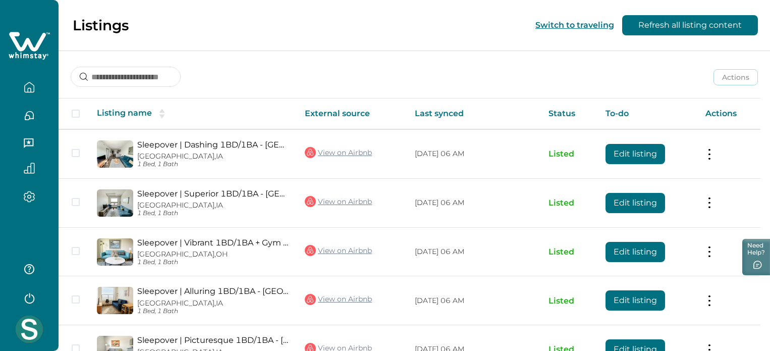
click at [30, 86] on icon "button" at bounding box center [29, 87] width 11 height 11
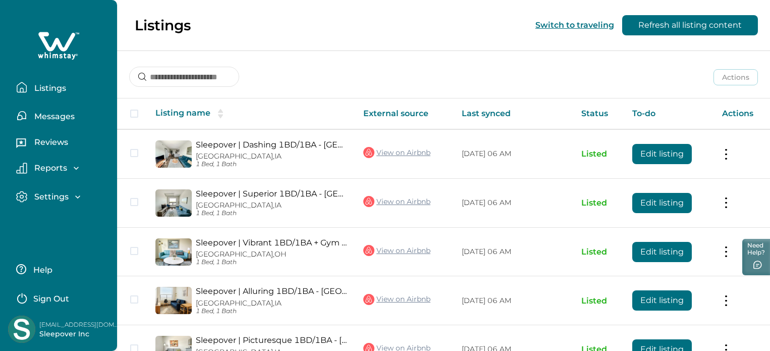
click at [37, 91] on p "Listings" at bounding box center [48, 88] width 35 height 10
click at [51, 123] on button "Messages" at bounding box center [62, 115] width 93 height 20
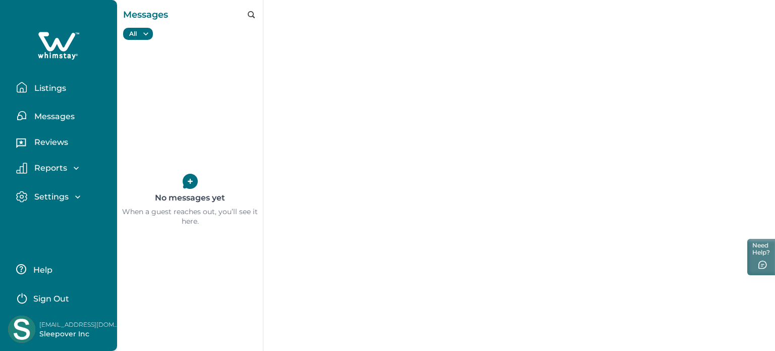
click at [50, 147] on p "Reviews" at bounding box center [49, 142] width 37 height 10
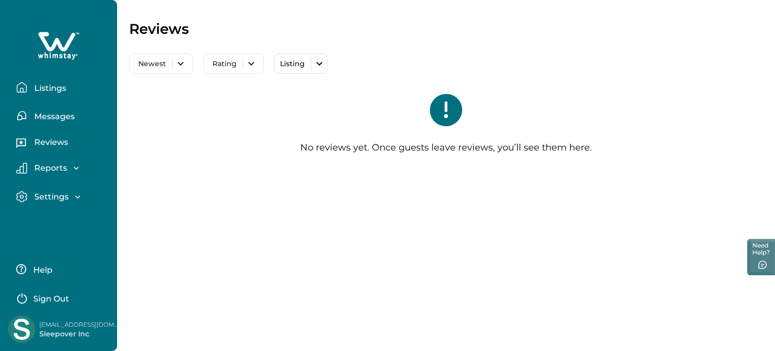
click at [72, 172] on icon "button" at bounding box center [76, 168] width 10 height 10
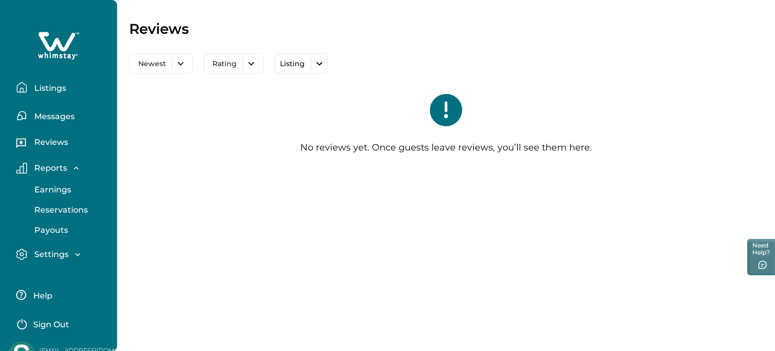
click at [63, 186] on p "Earnings" at bounding box center [51, 190] width 40 height 10
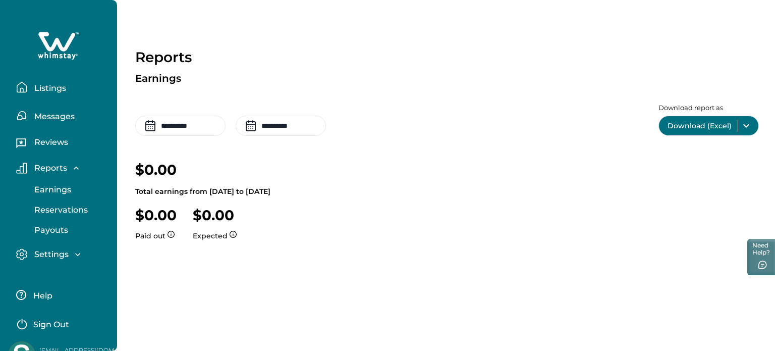
click at [76, 205] on p "Reservations" at bounding box center [59, 210] width 57 height 10
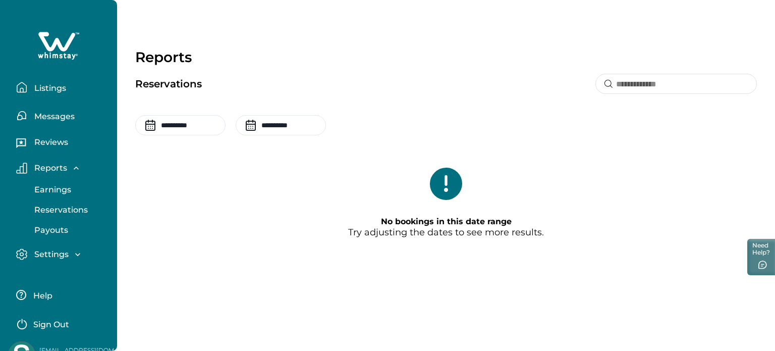
click at [55, 226] on p "Payouts" at bounding box center [49, 230] width 37 height 10
click at [52, 87] on p "Listings" at bounding box center [48, 88] width 35 height 10
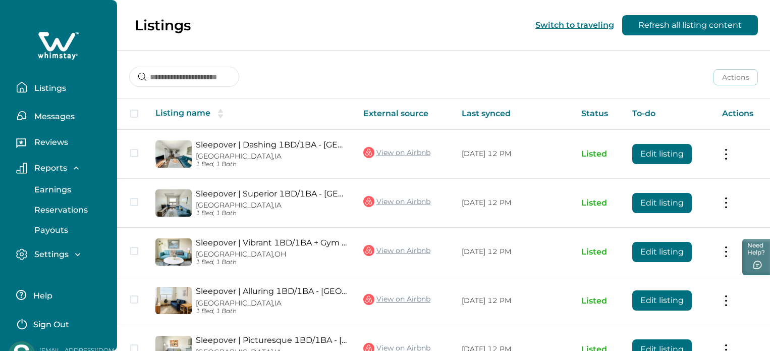
click at [16, 77] on button "Listings" at bounding box center [62, 87] width 93 height 20
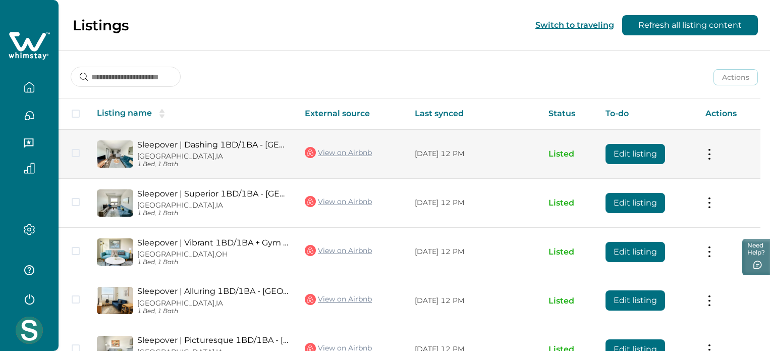
click at [281, 161] on p "1 Bed, 1 Bath" at bounding box center [212, 164] width 151 height 8
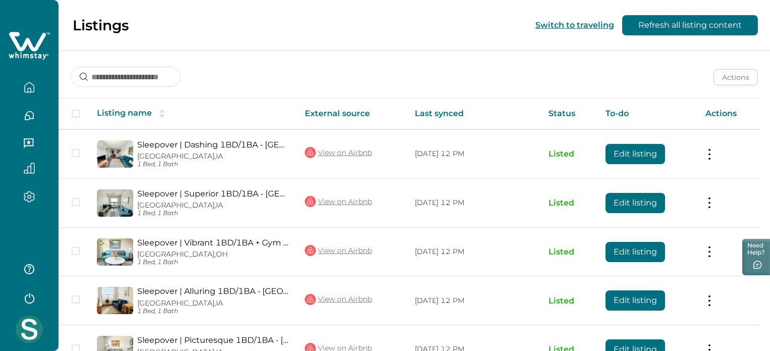
click at [27, 75] on div at bounding box center [29, 83] width 42 height 28
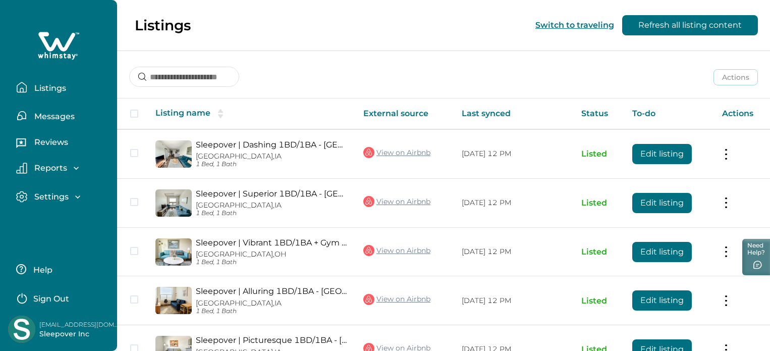
click at [40, 84] on p "Listings" at bounding box center [48, 88] width 35 height 10
click at [49, 114] on p "Messages" at bounding box center [52, 116] width 43 height 10
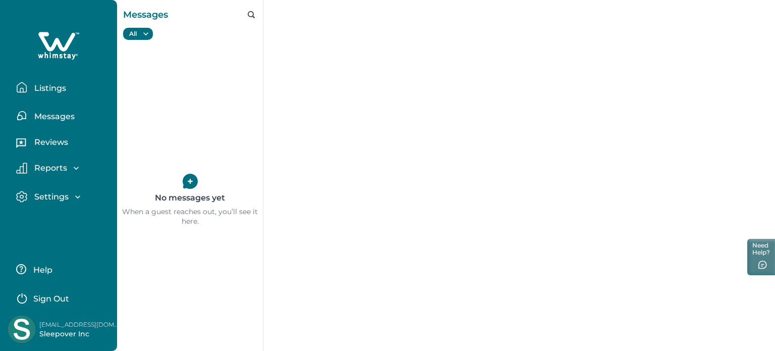
click at [39, 146] on p "Reviews" at bounding box center [49, 142] width 37 height 10
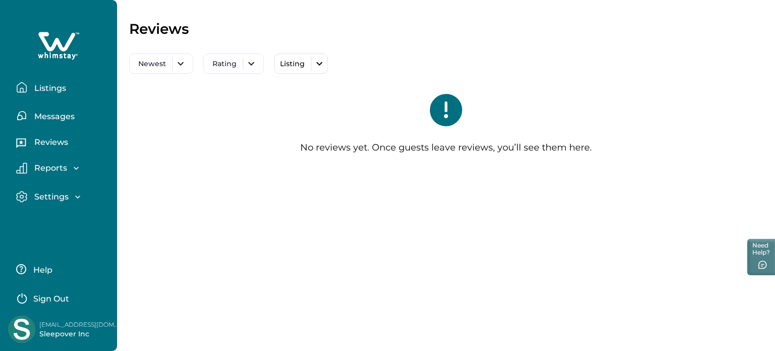
click at [59, 171] on p "Reports" at bounding box center [49, 168] width 36 height 10
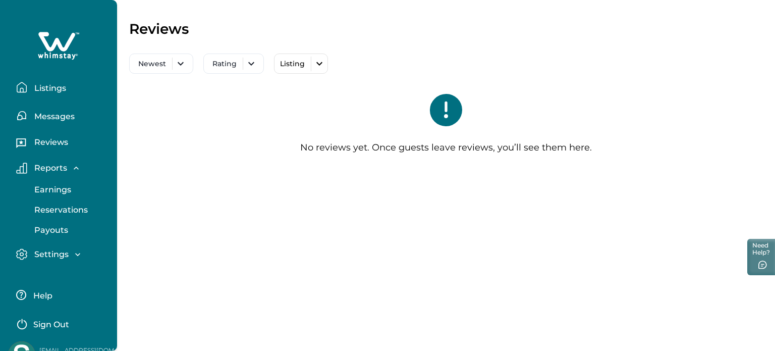
click at [55, 248] on button "Settings" at bounding box center [62, 254] width 93 height 12
click at [61, 268] on button "Profile details" at bounding box center [69, 276] width 93 height 20
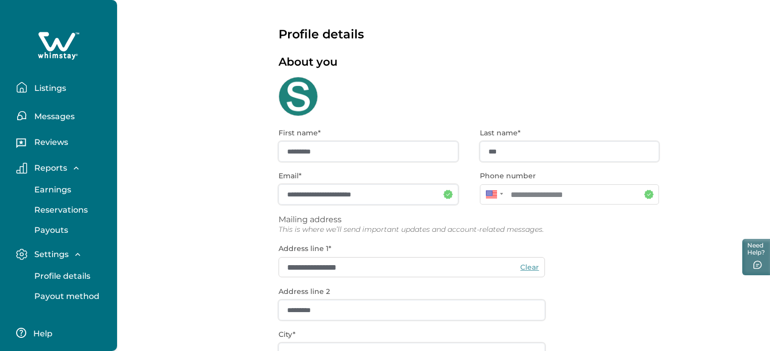
click at [53, 94] on button "Listings" at bounding box center [62, 87] width 93 height 20
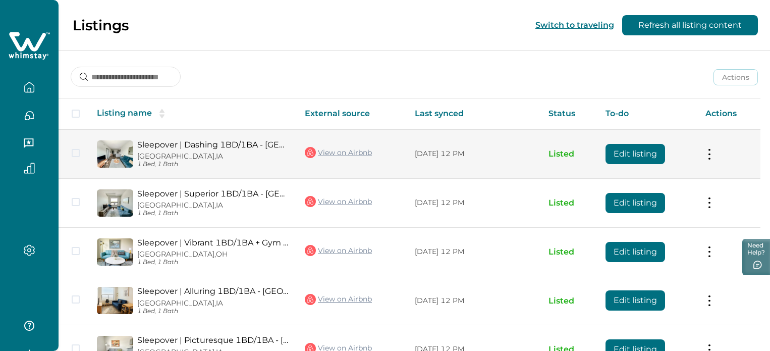
click at [713, 151] on button at bounding box center [709, 153] width 8 height 11
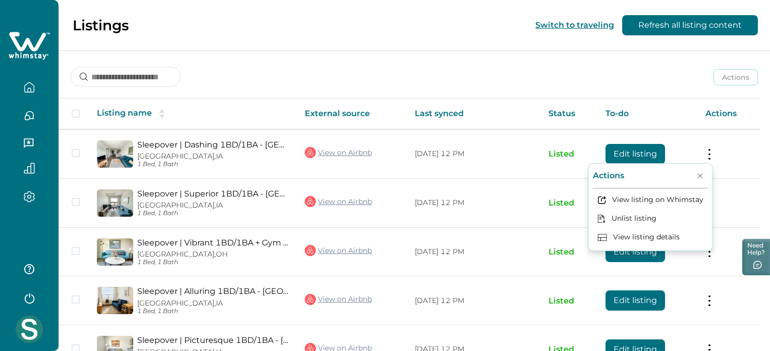
click at [516, 79] on div "Actions Actions Publish listing Unlist listing" at bounding box center [414, 68] width 711 height 37
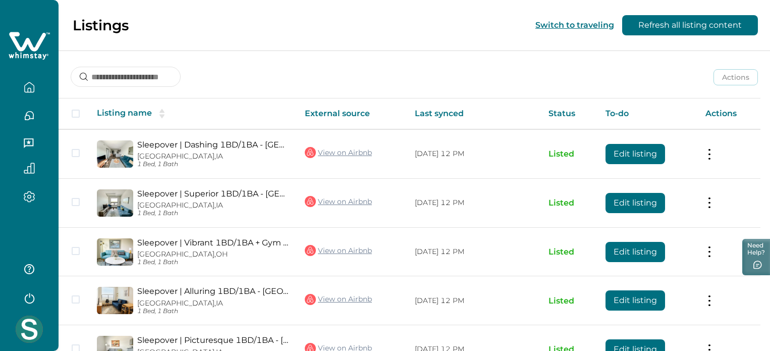
click at [370, 74] on div "Actions Actions Publish listing Unlist listing" at bounding box center [414, 68] width 711 height 37
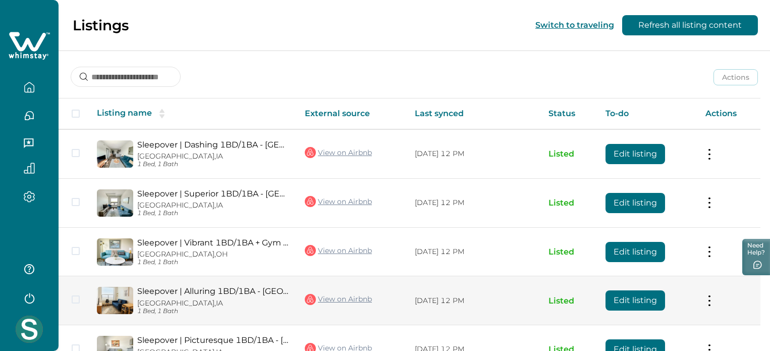
scroll to position [63, 0]
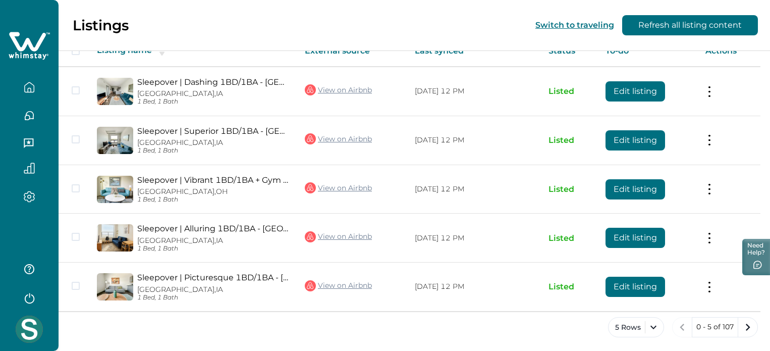
click at [30, 118] on icon "button" at bounding box center [29, 115] width 9 height 9
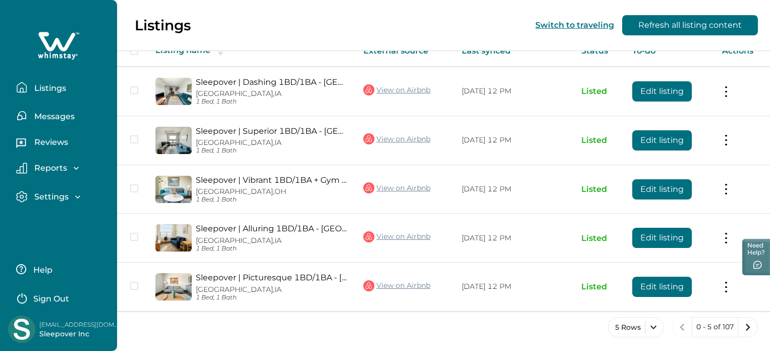
scroll to position [0, 0]
